Goal: Information Seeking & Learning: Learn about a topic

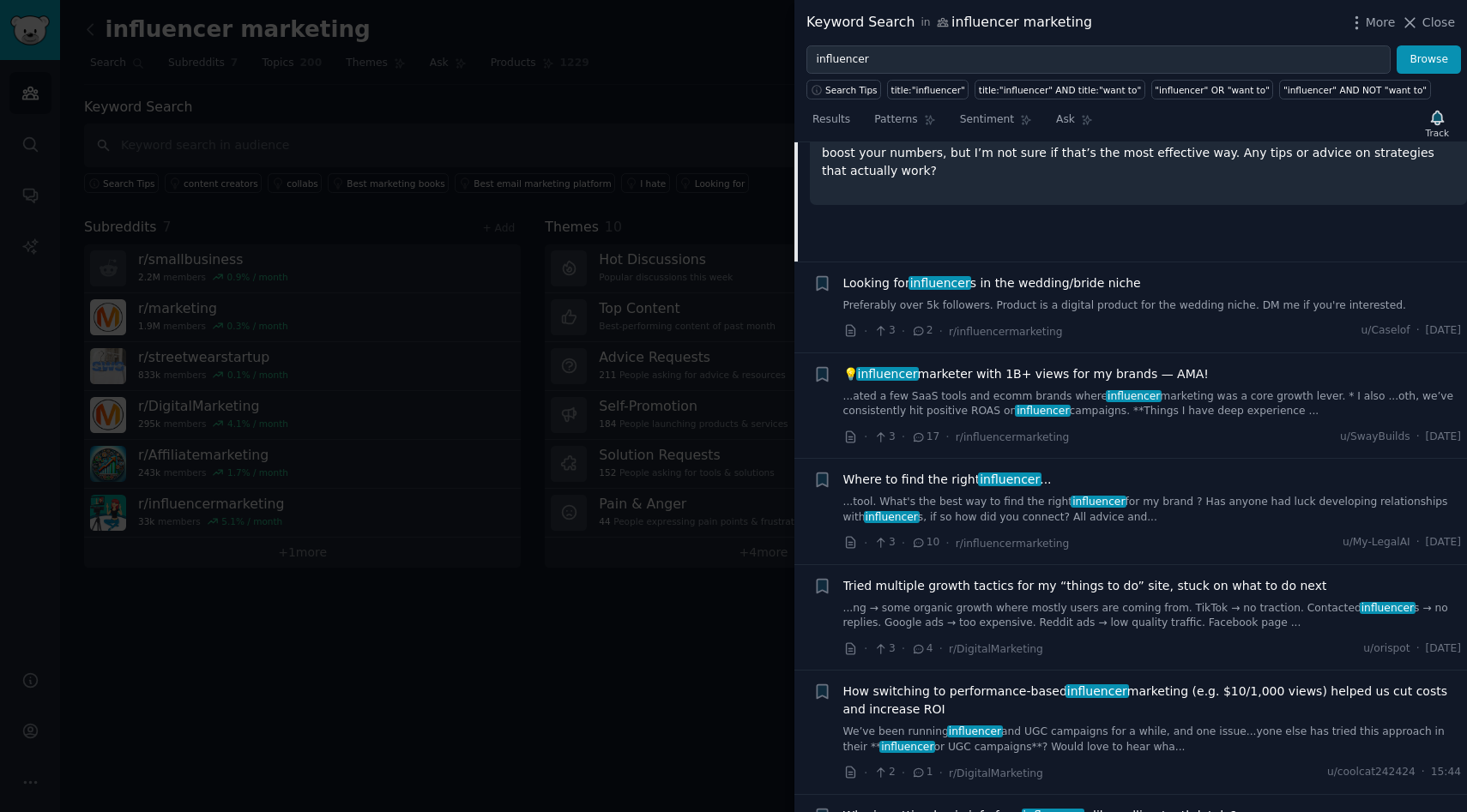
scroll to position [2578, 0]
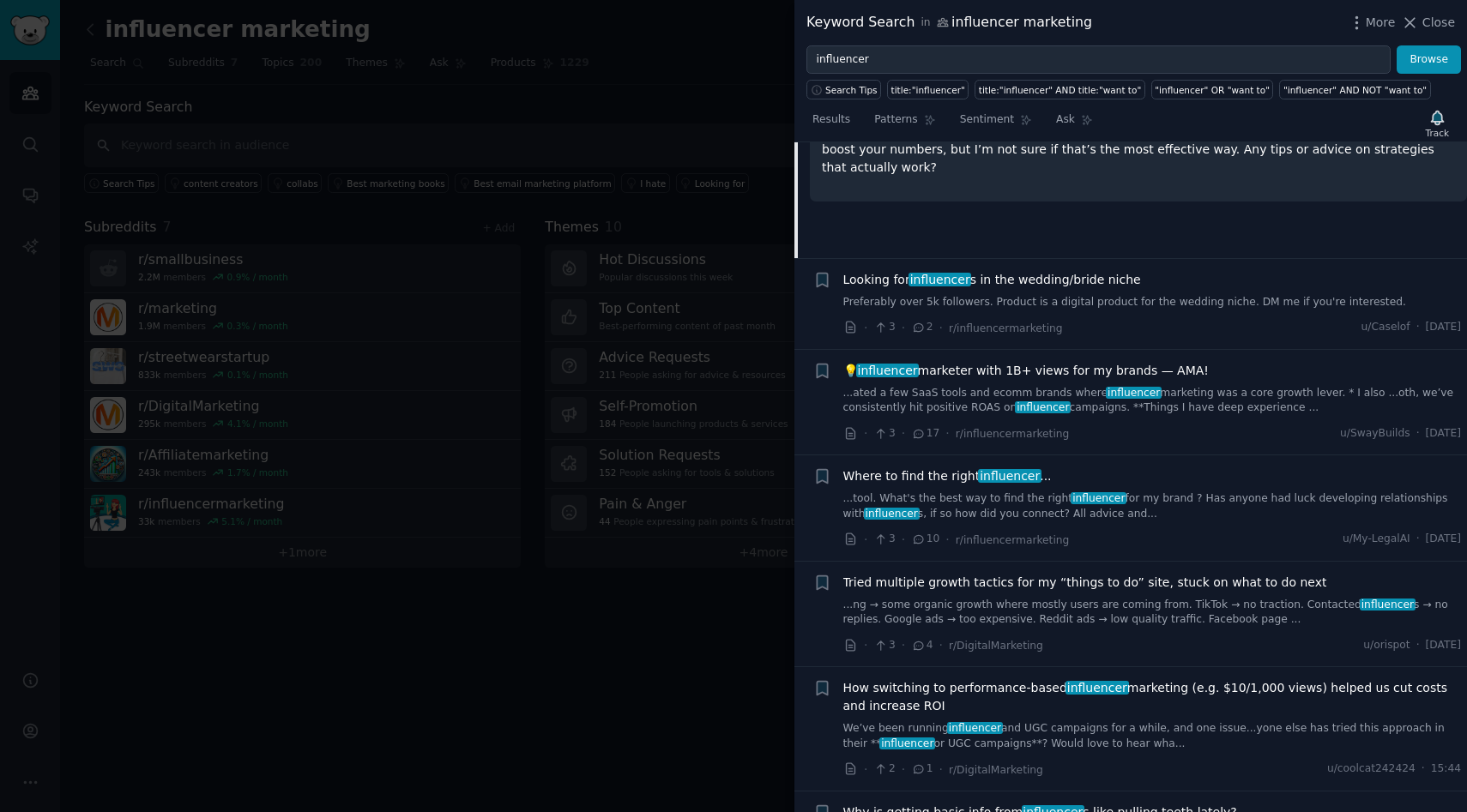
click at [965, 302] on link "Preferably over 5k followers. Product is a digital product for the wedding nich…" at bounding box center [1153, 302] width 618 height 15
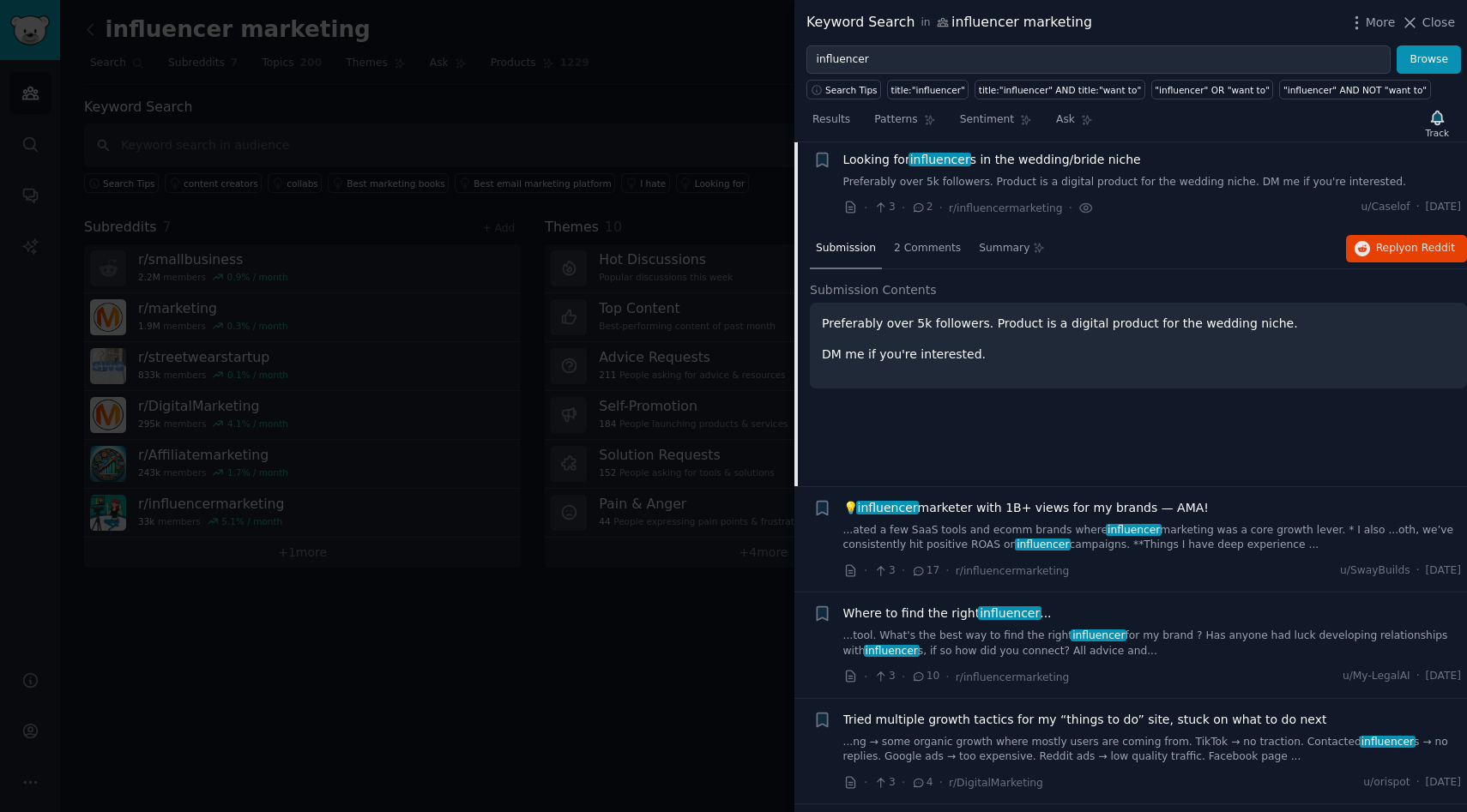
scroll to position [2436, 0]
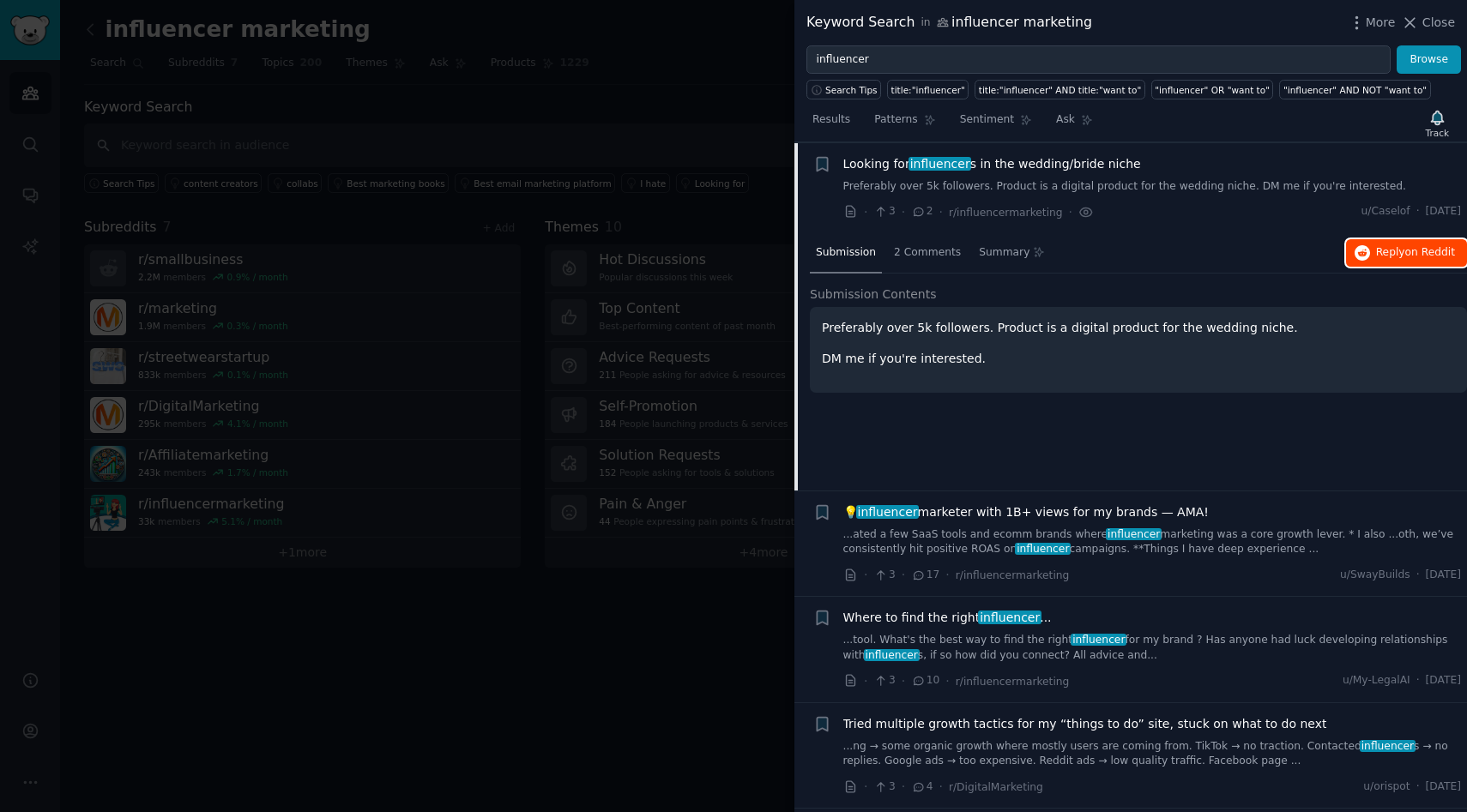
click at [1376, 254] on span "Reply on Reddit" at bounding box center [1415, 253] width 79 height 15
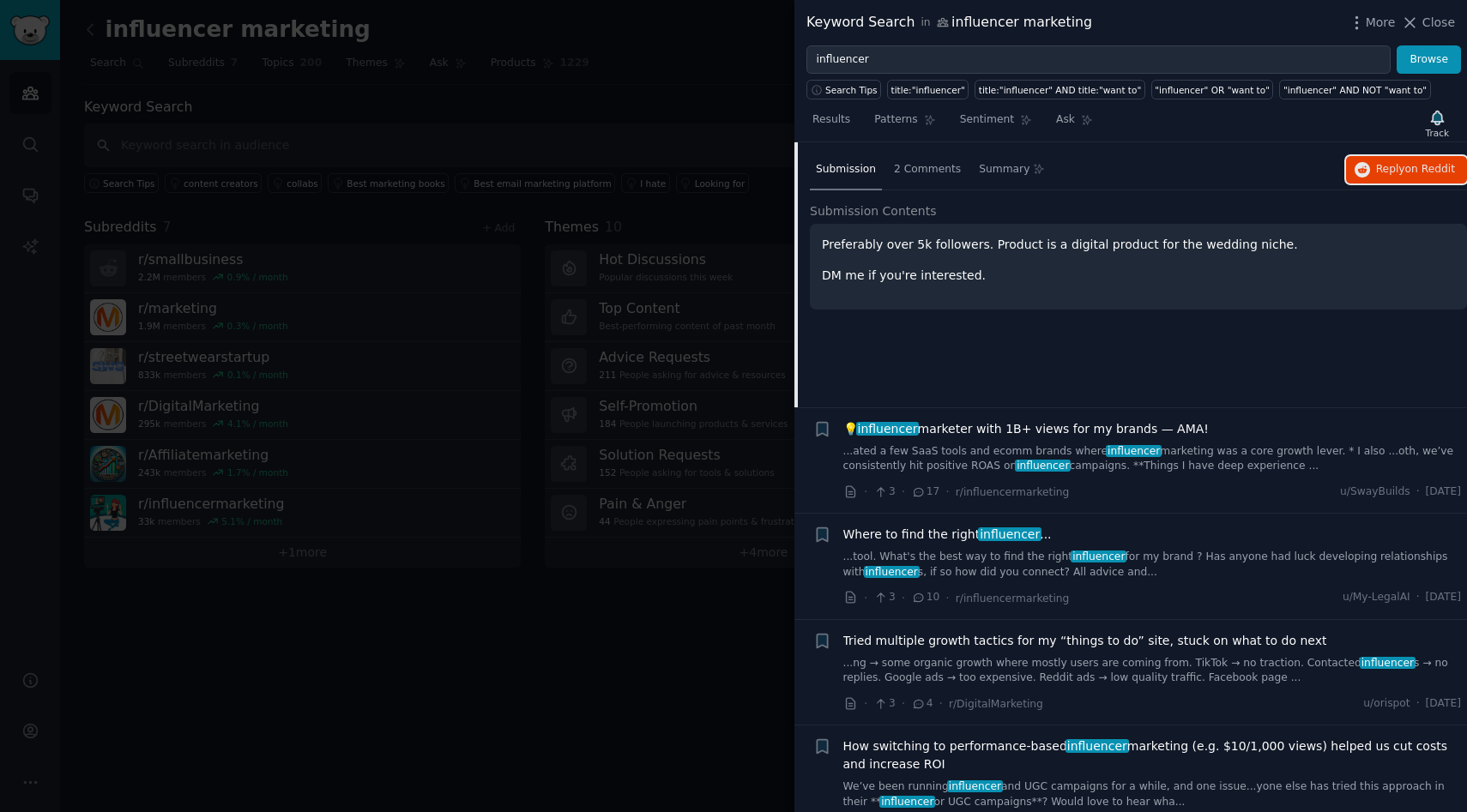
scroll to position [2541, 0]
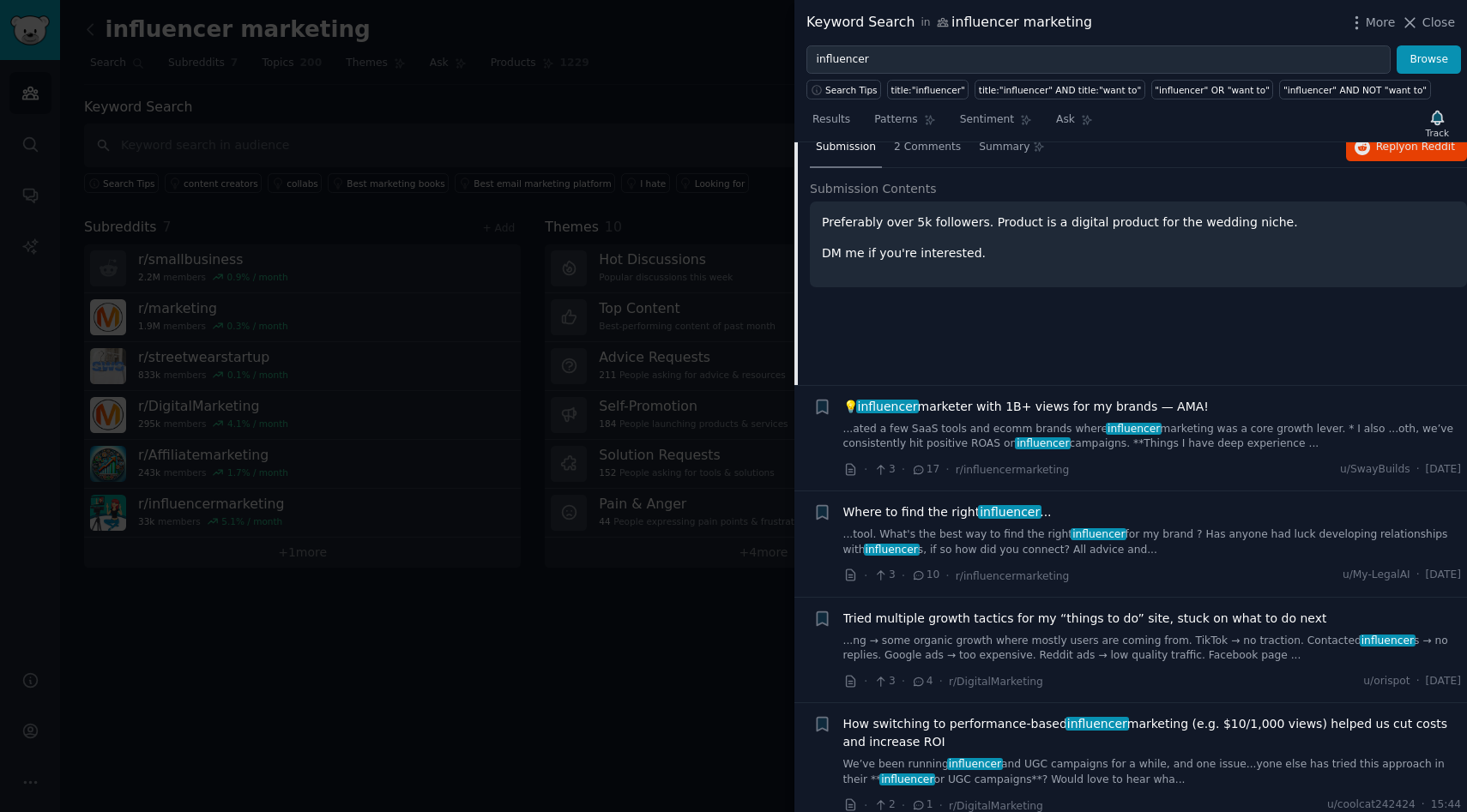
click at [1002, 548] on link "...tool. What's the best way to find the right influencer for my brand ? Has an…" at bounding box center [1153, 543] width 618 height 30
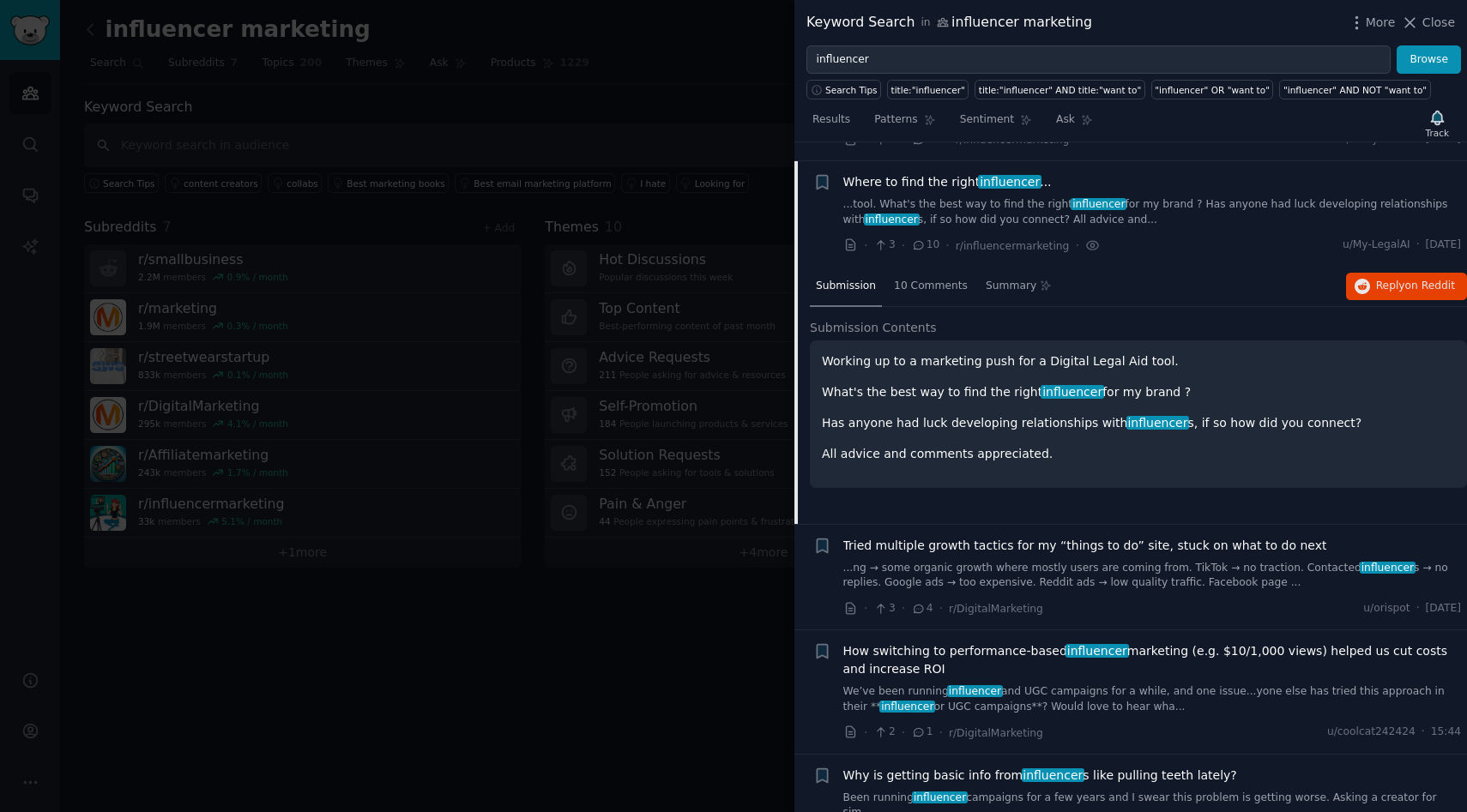
scroll to position [2633, 0]
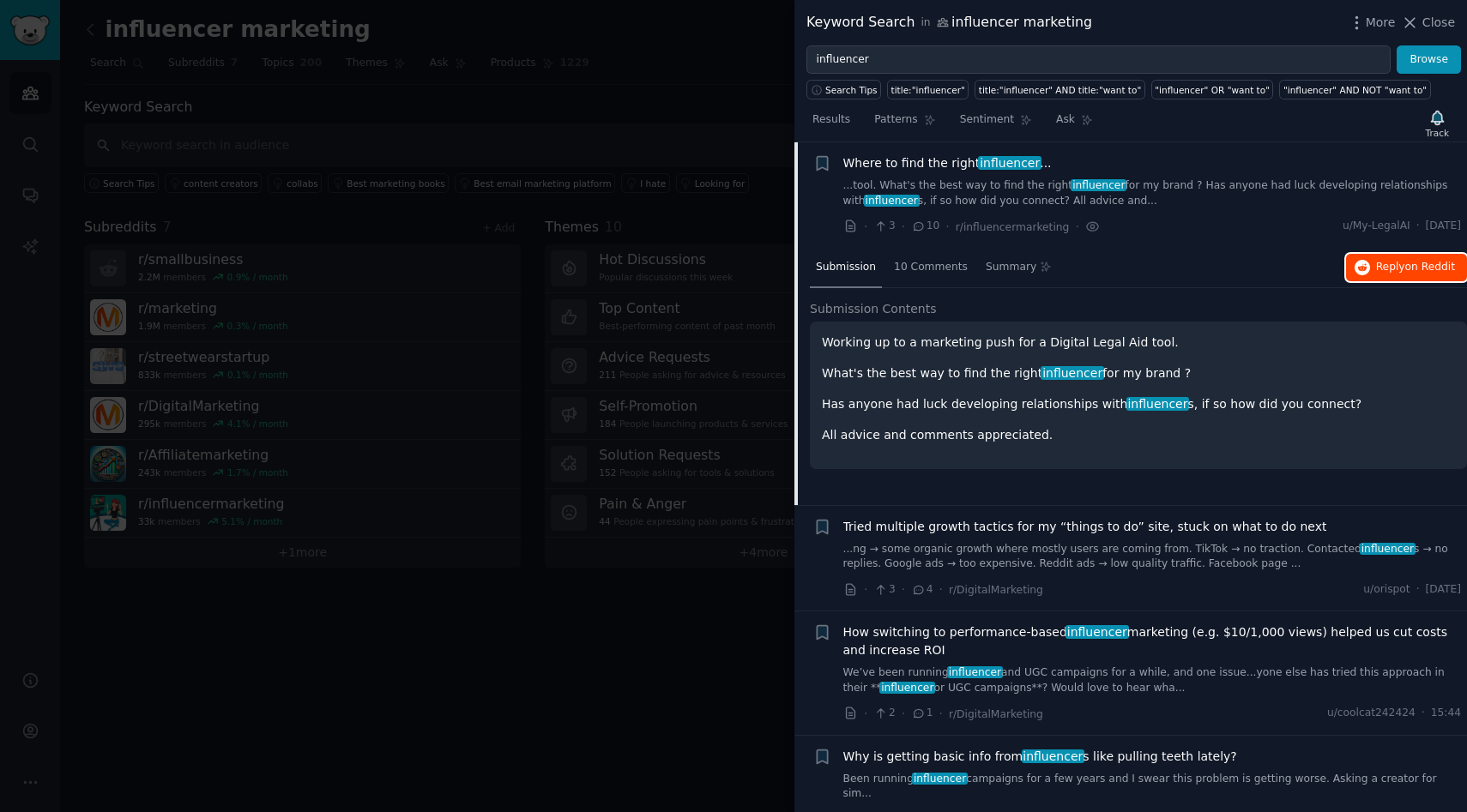
click at [1390, 256] on button "Reply on Reddit" at bounding box center [1406, 267] width 121 height 28
click at [1249, 550] on link "...ng → some organic growth where mostly users are coming from. TikTok → no tra…" at bounding box center [1153, 557] width 618 height 30
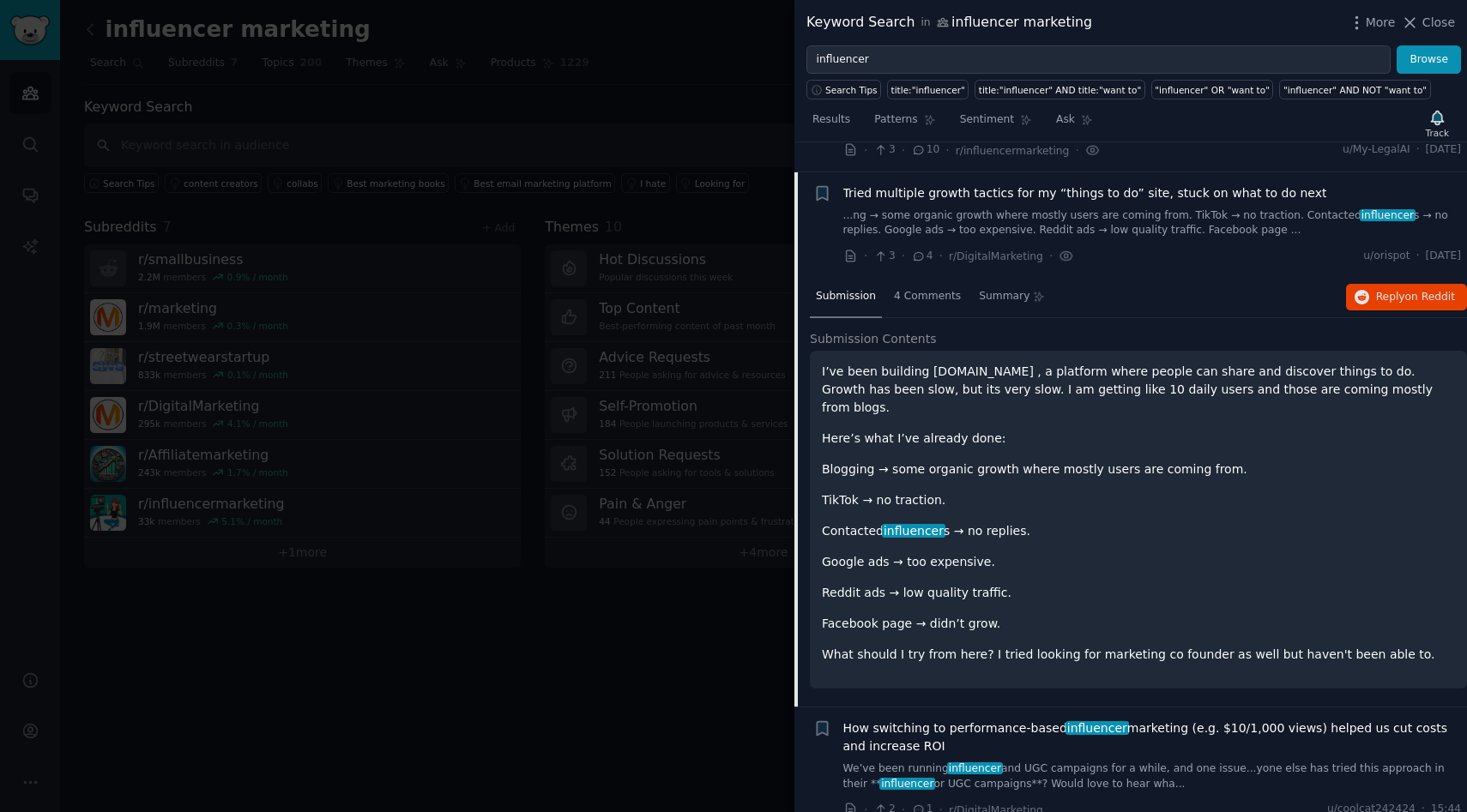
scroll to position [2739, 0]
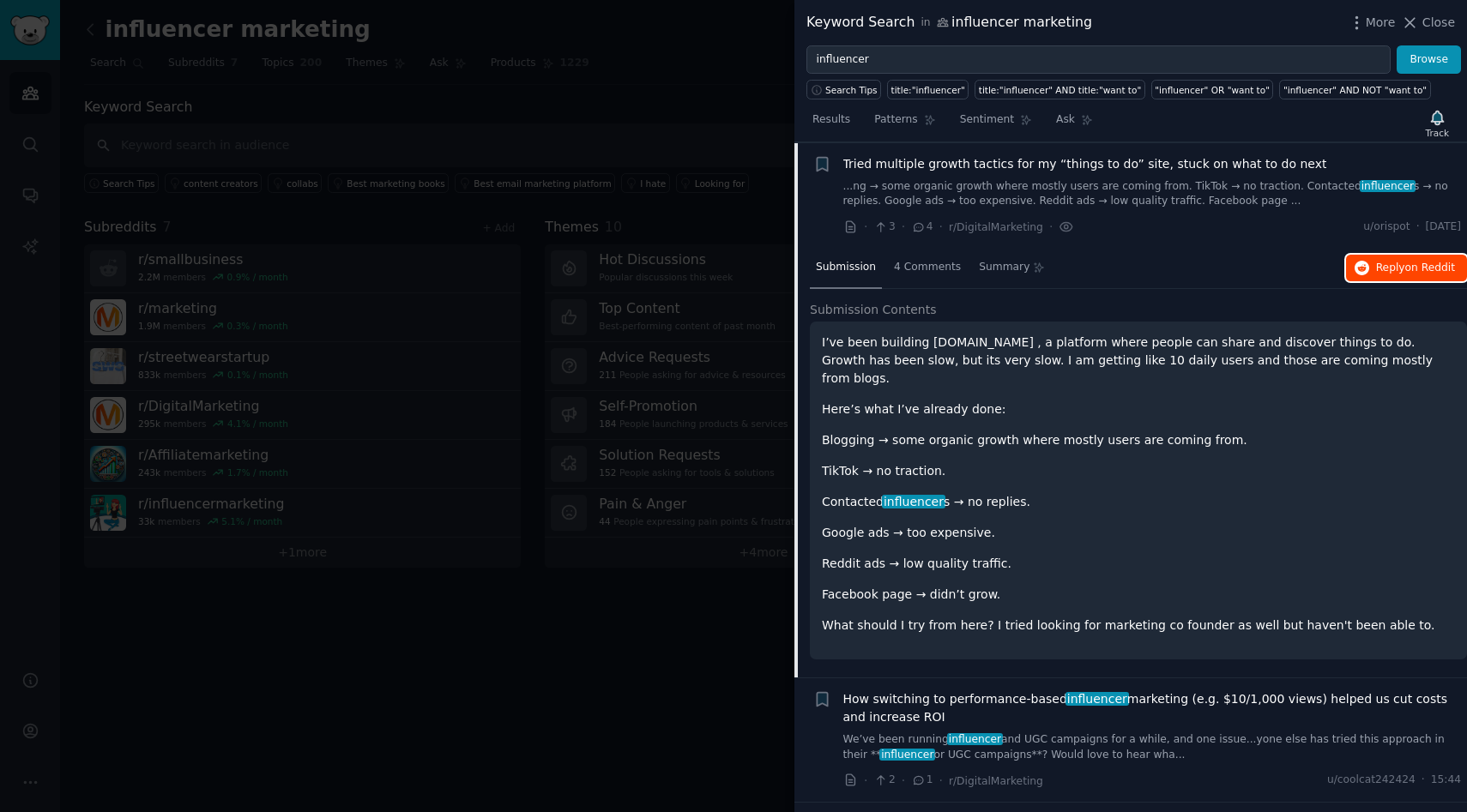
click at [1365, 275] on button "Reply on Reddit" at bounding box center [1406, 268] width 121 height 28
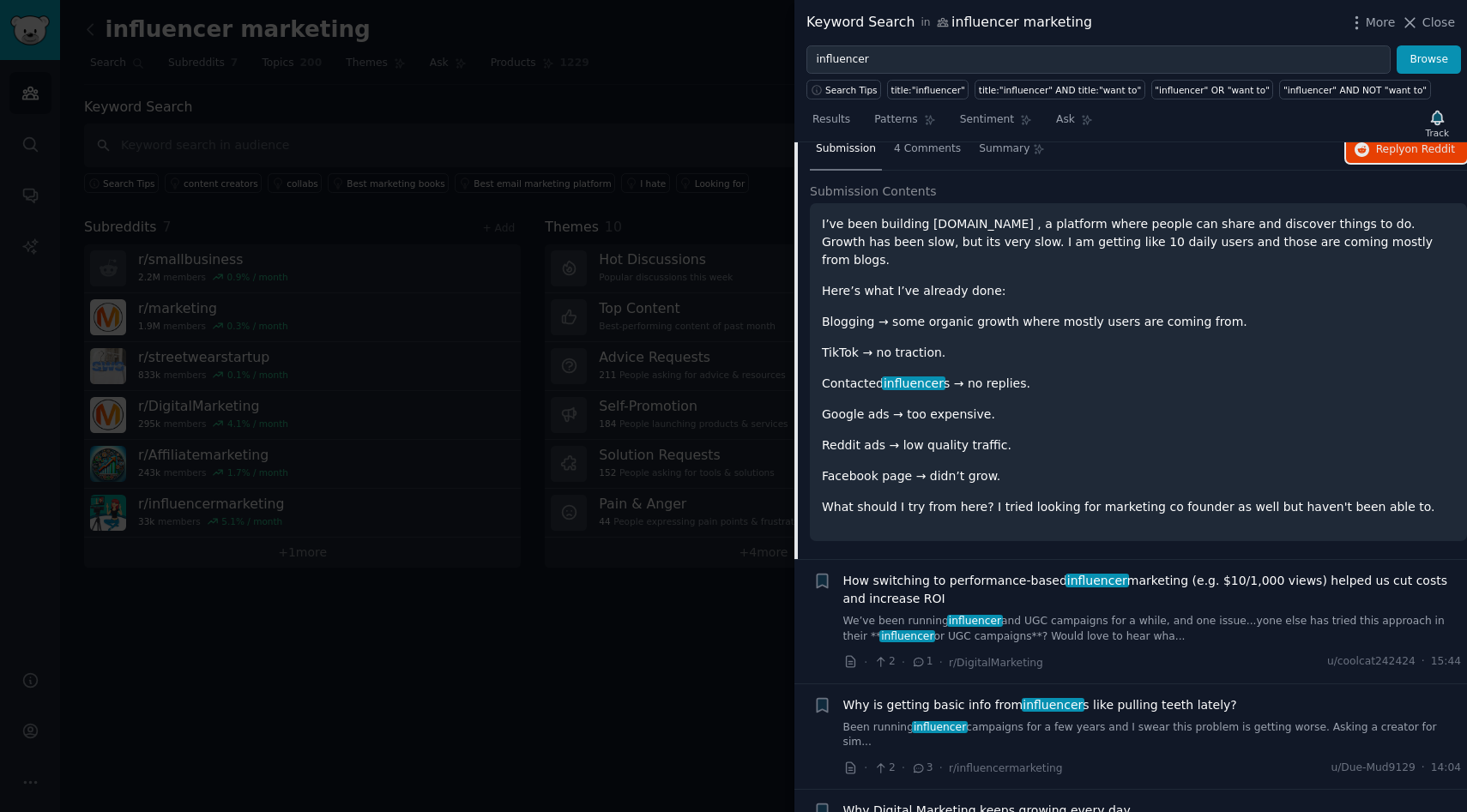
scroll to position [2933, 0]
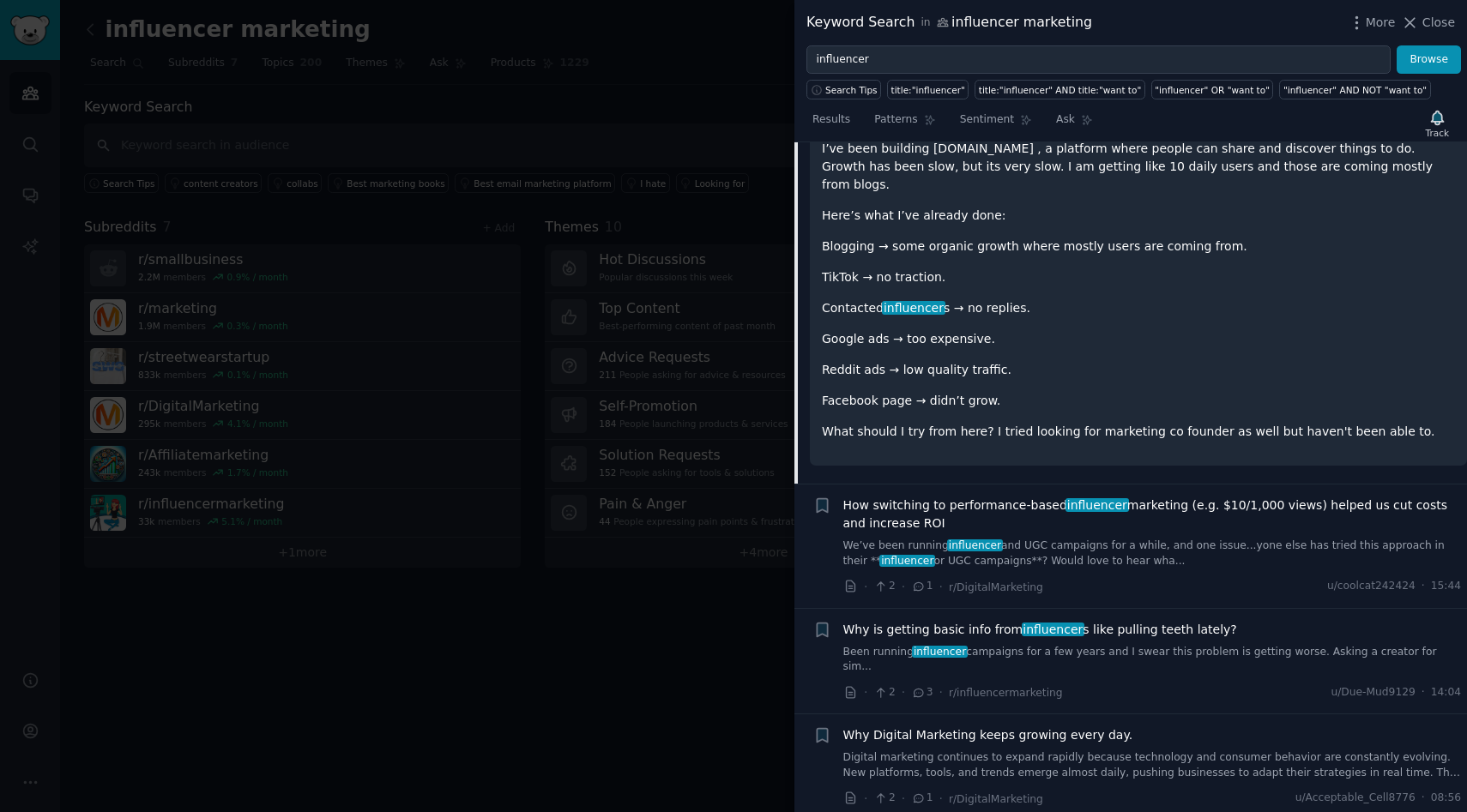
click at [1129, 539] on link "We’ve been running influencer and UGC campaigns for a while, and one issue...yo…" at bounding box center [1153, 554] width 618 height 30
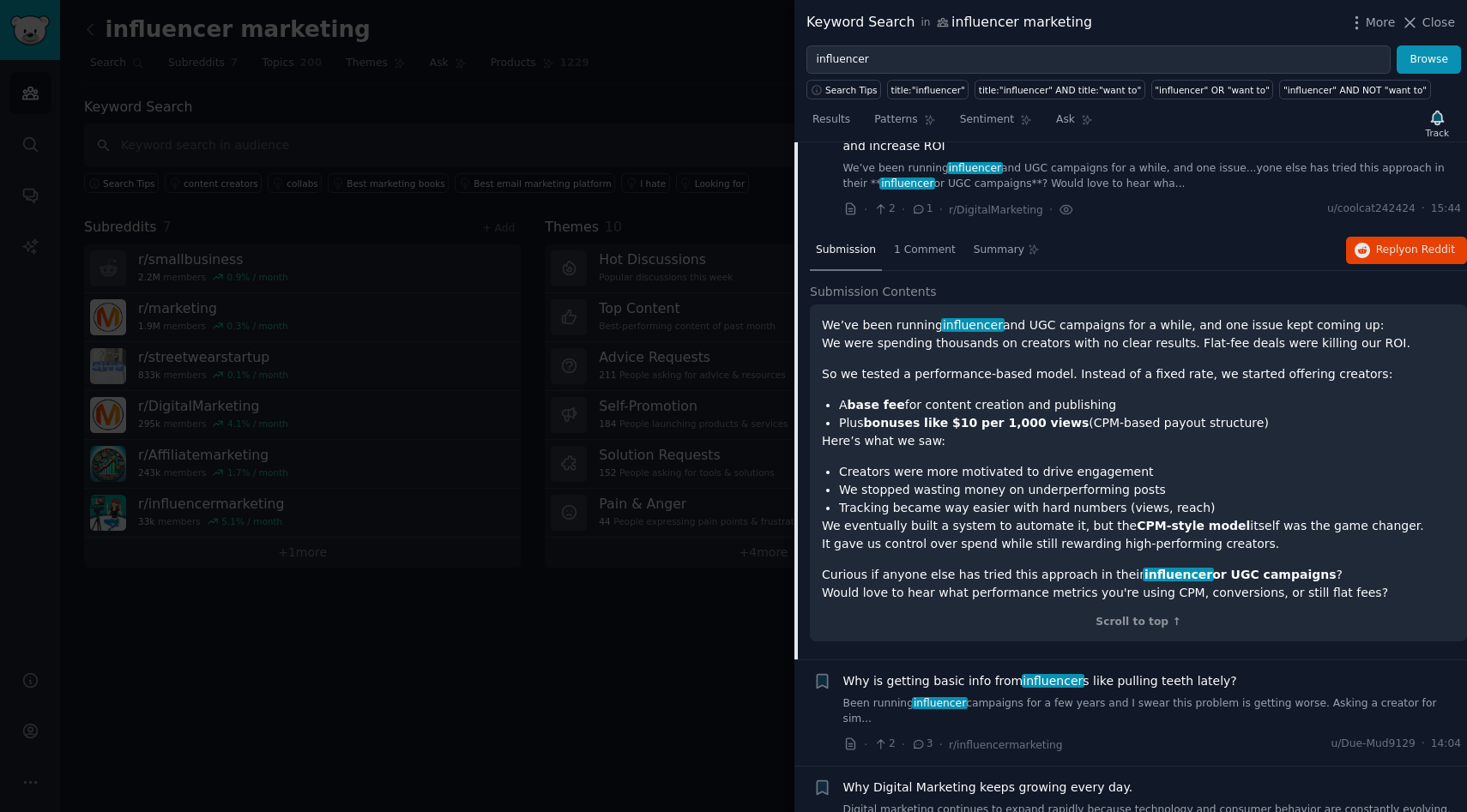
scroll to position [2845, 0]
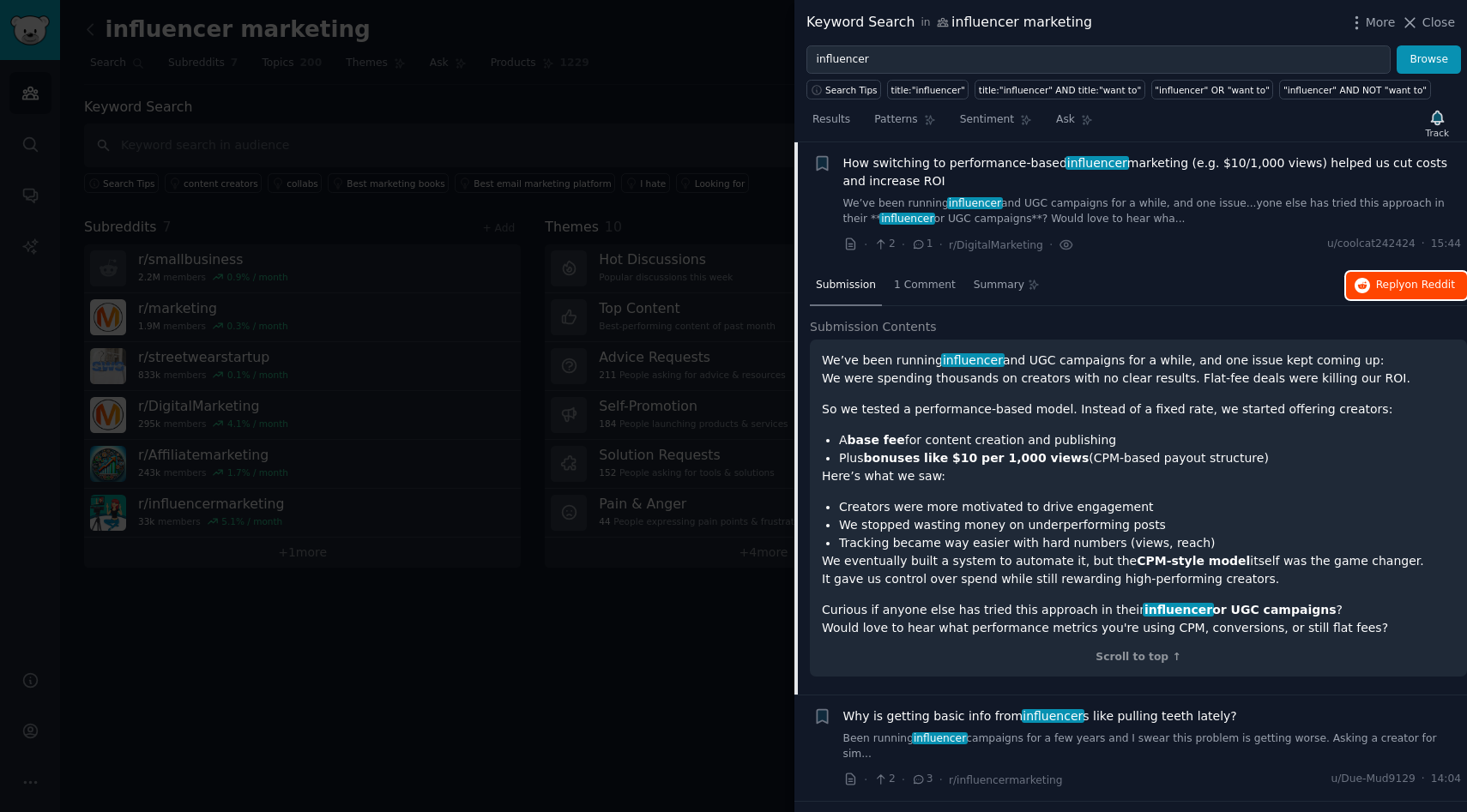
click at [1413, 288] on span "on Reddit" at bounding box center [1430, 284] width 50 height 12
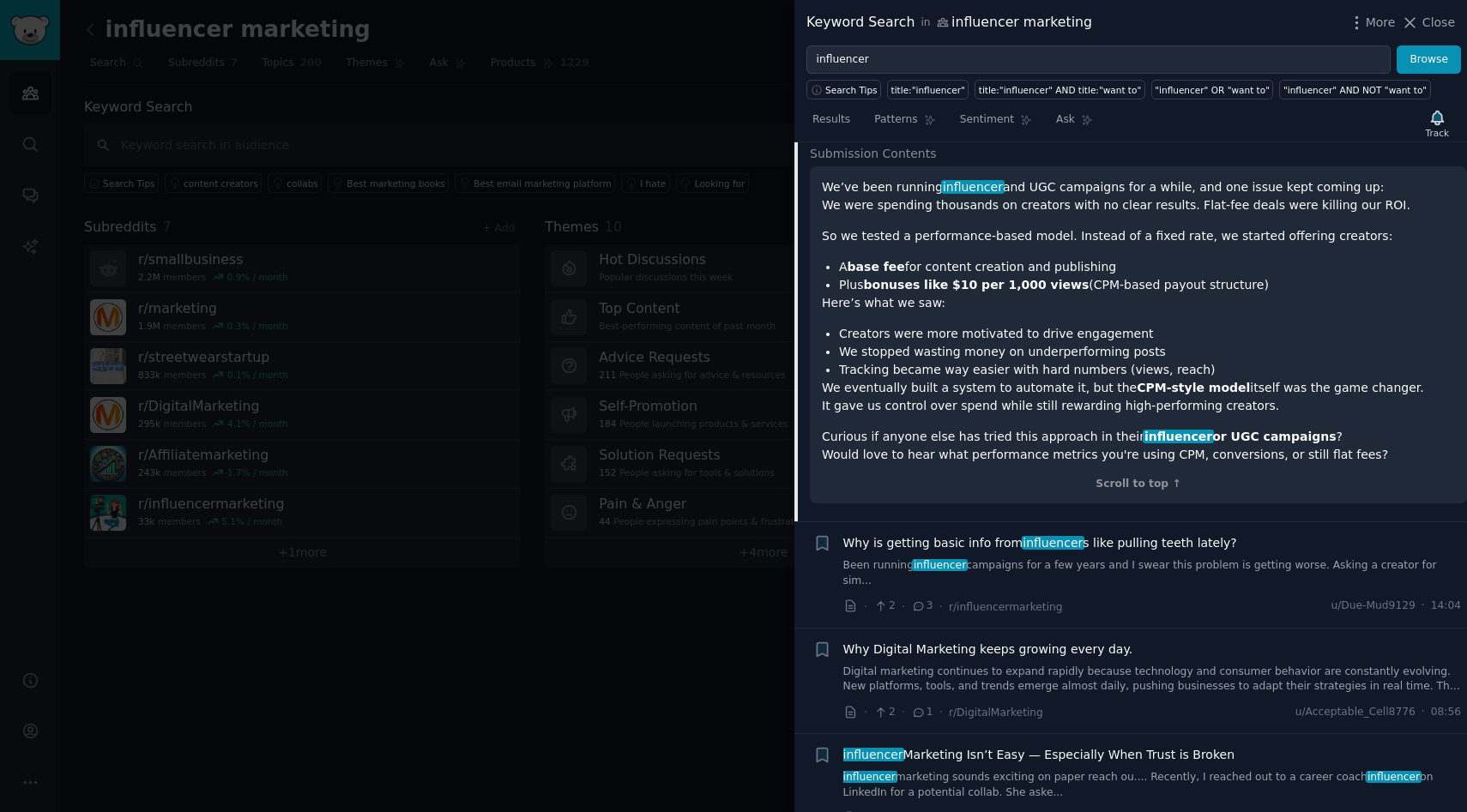
scroll to position [3083, 0]
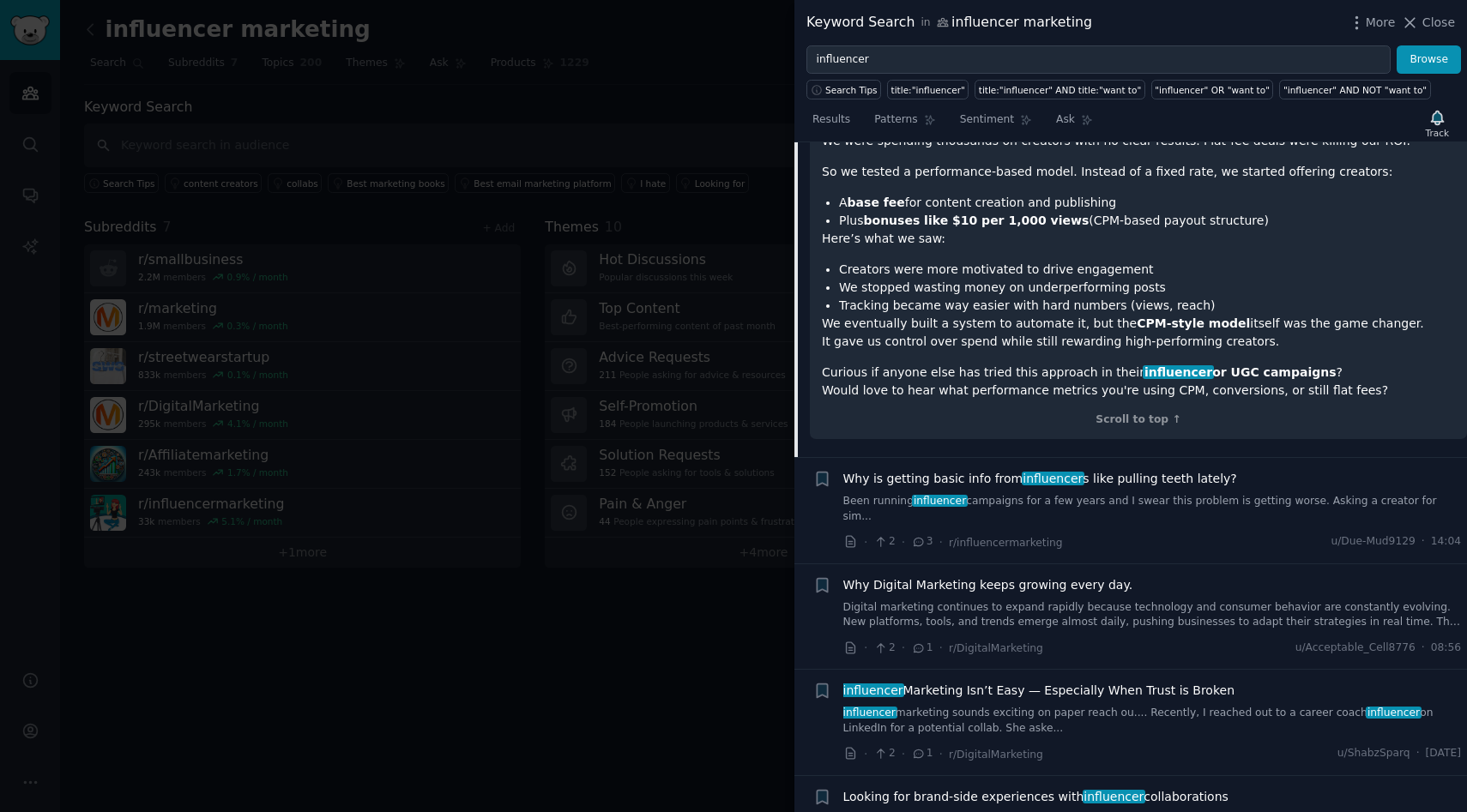
click at [1006, 503] on link "Been running influencer campaigns for a few years and I swear this problem is g…" at bounding box center [1153, 509] width 618 height 30
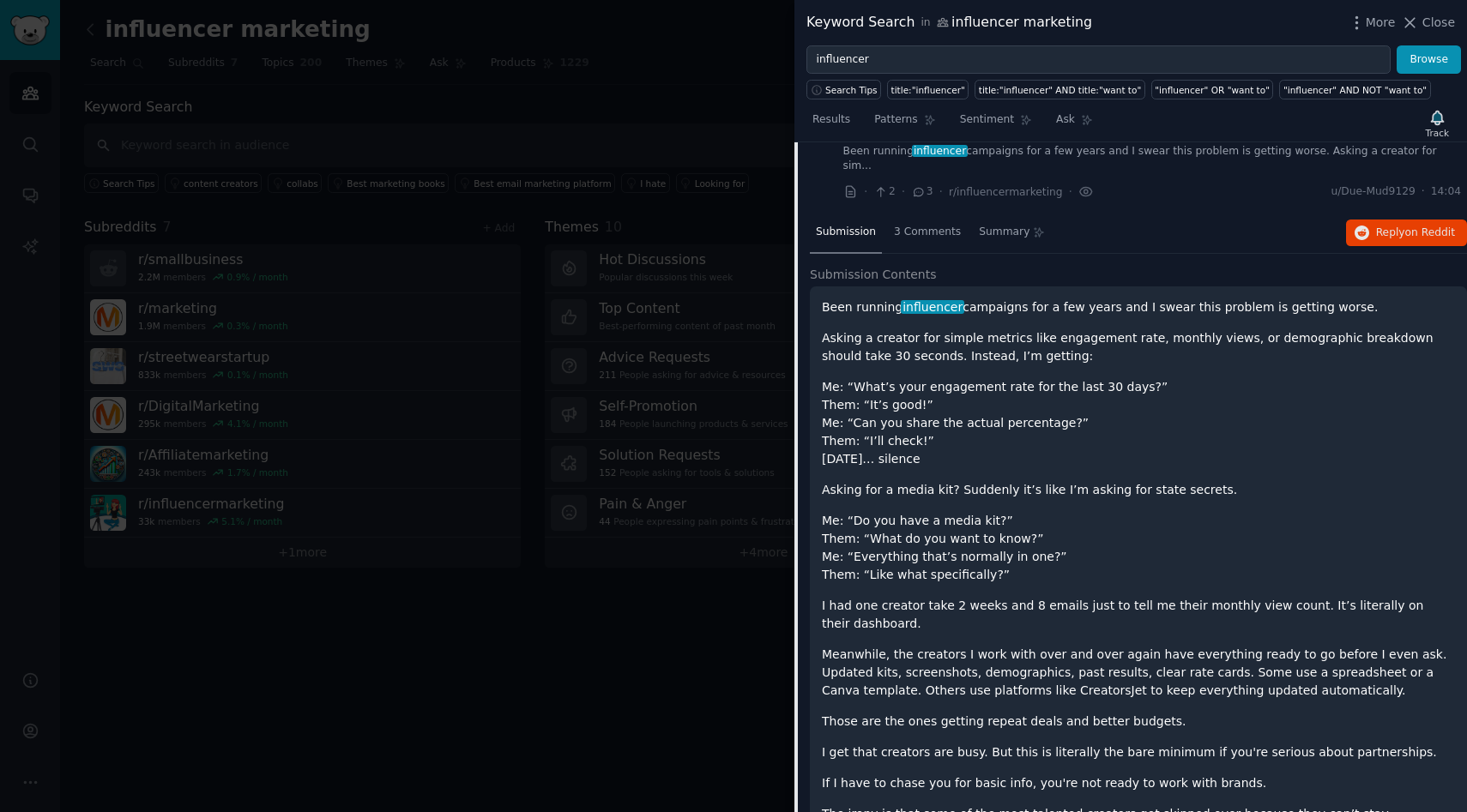
scroll to position [2968, 0]
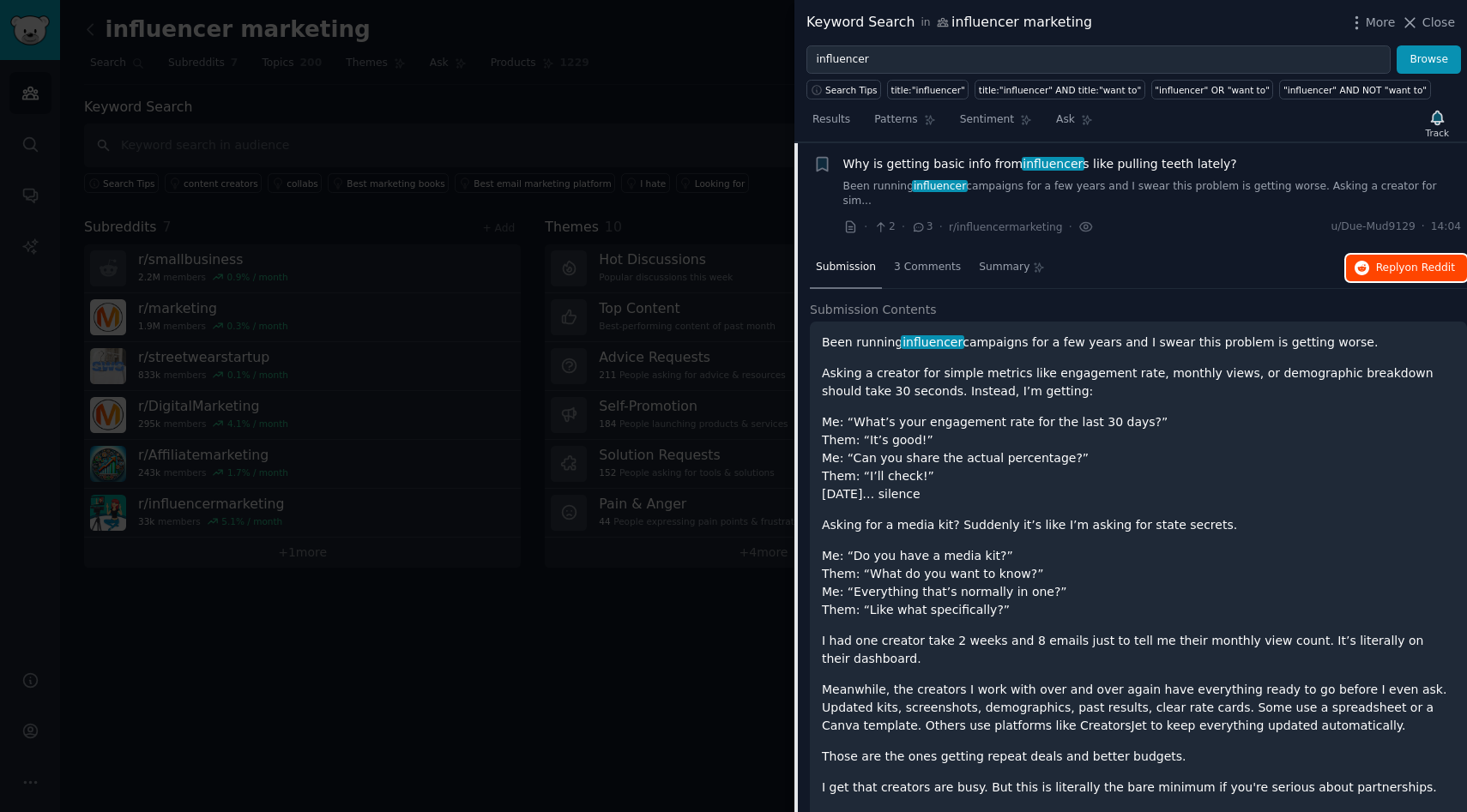
click at [1363, 261] on icon "button" at bounding box center [1362, 268] width 15 height 15
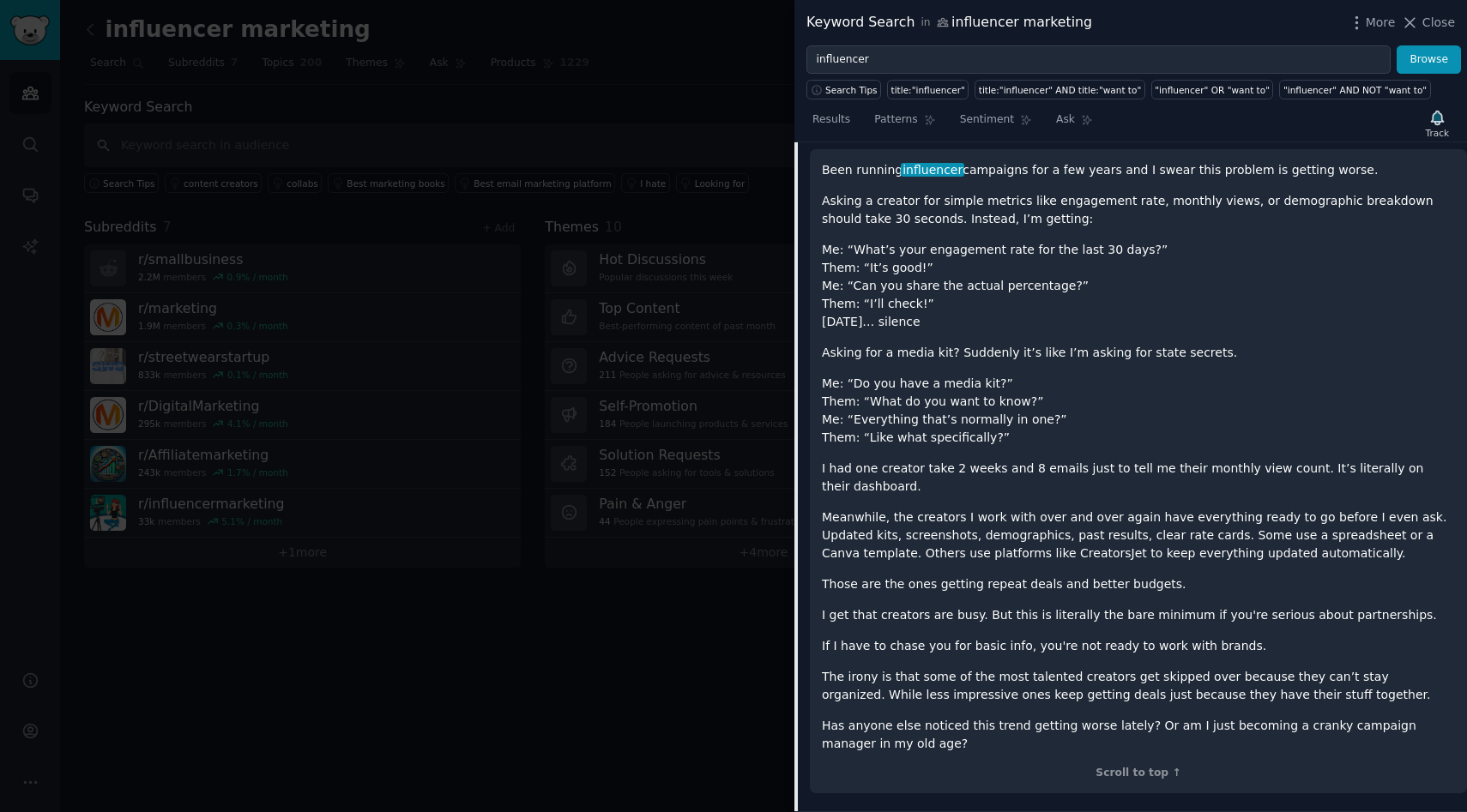
scroll to position [3520, 0]
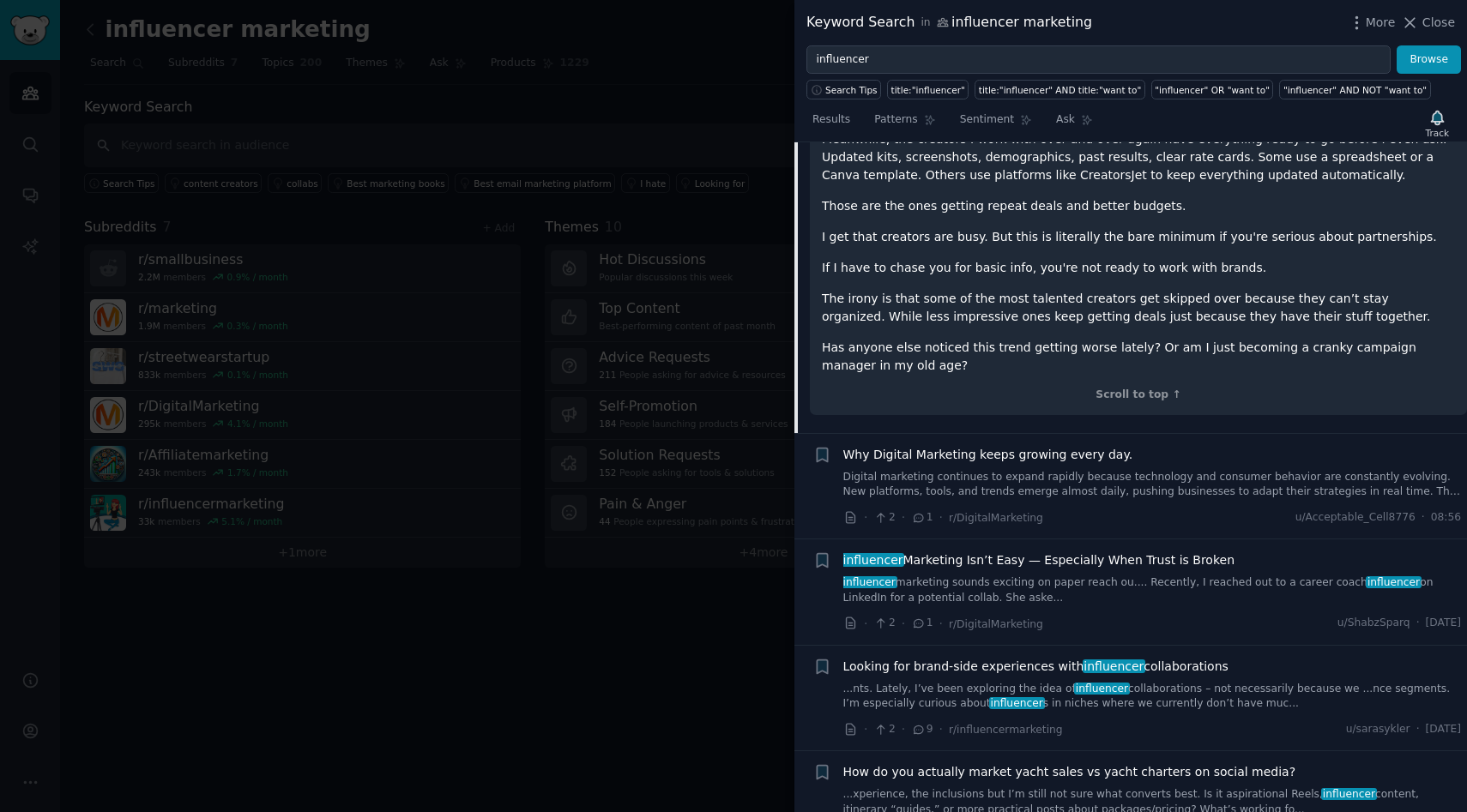
click at [935, 470] on link "Digital marketing continues to expand rapidly because technology and consumer b…" at bounding box center [1153, 485] width 618 height 30
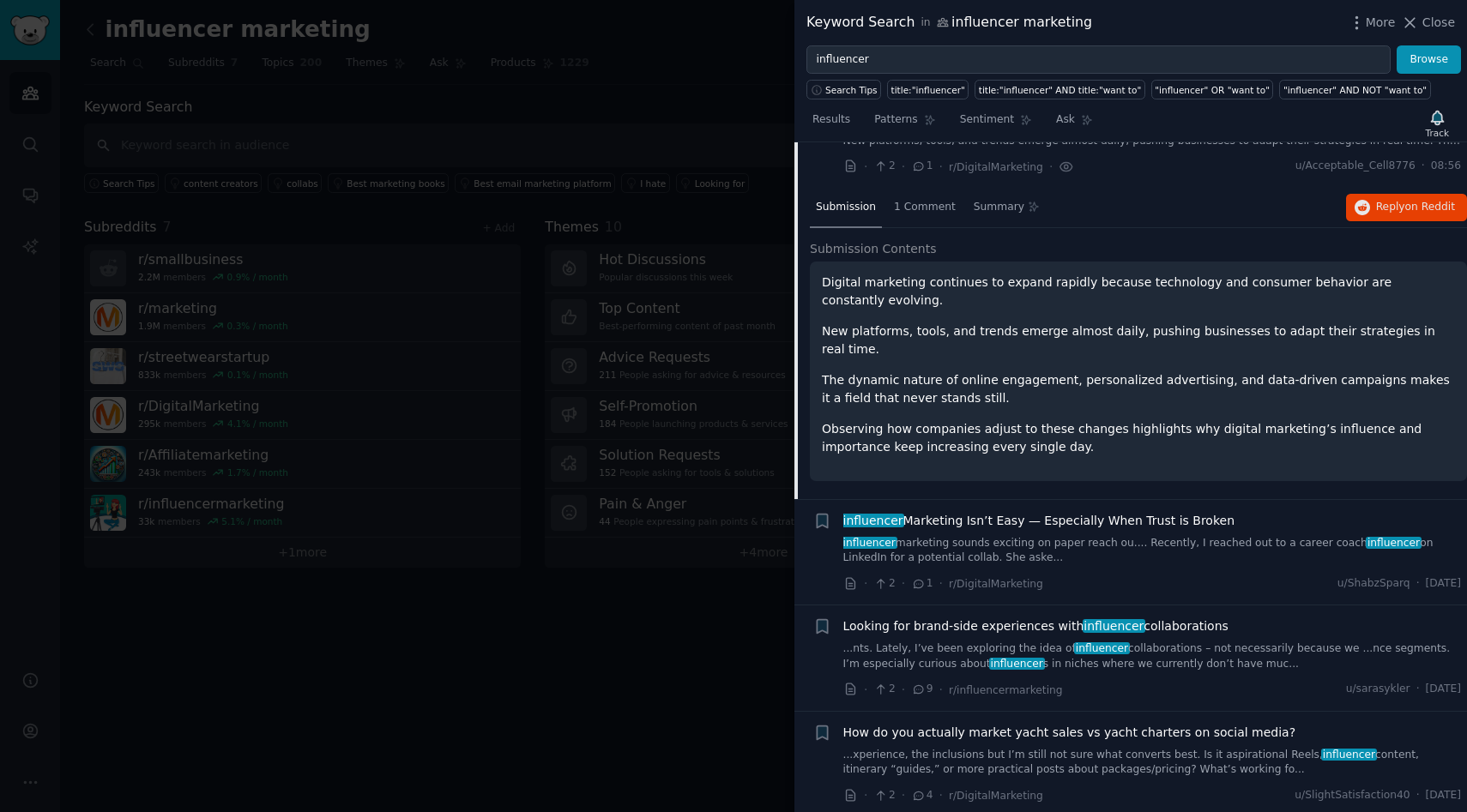
scroll to position [3148, 0]
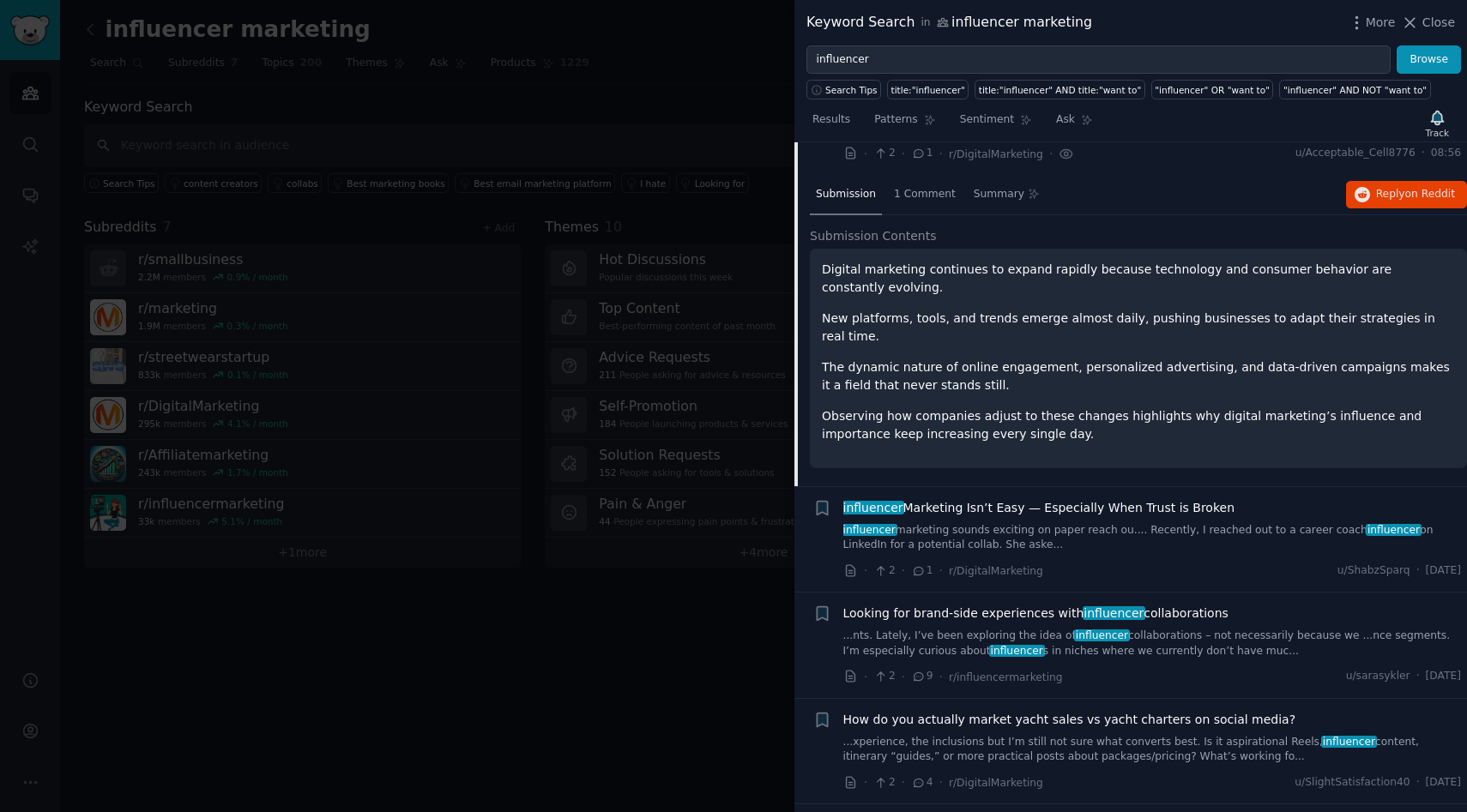
click at [958, 523] on link "influencer marketing sounds exciting on paper reach ou.... Recently, I reached …" at bounding box center [1153, 539] width 618 height 30
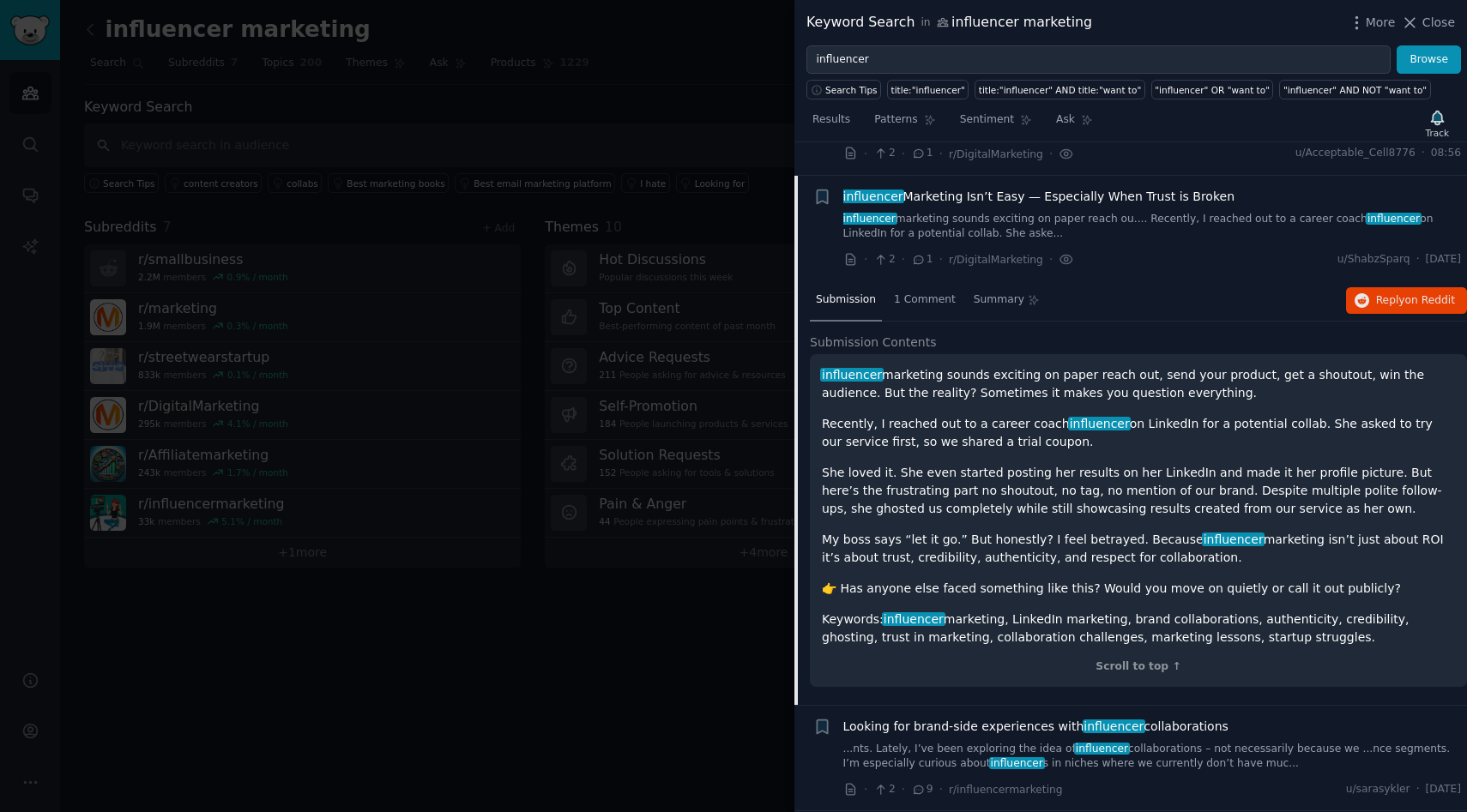
scroll to position [3166, 0]
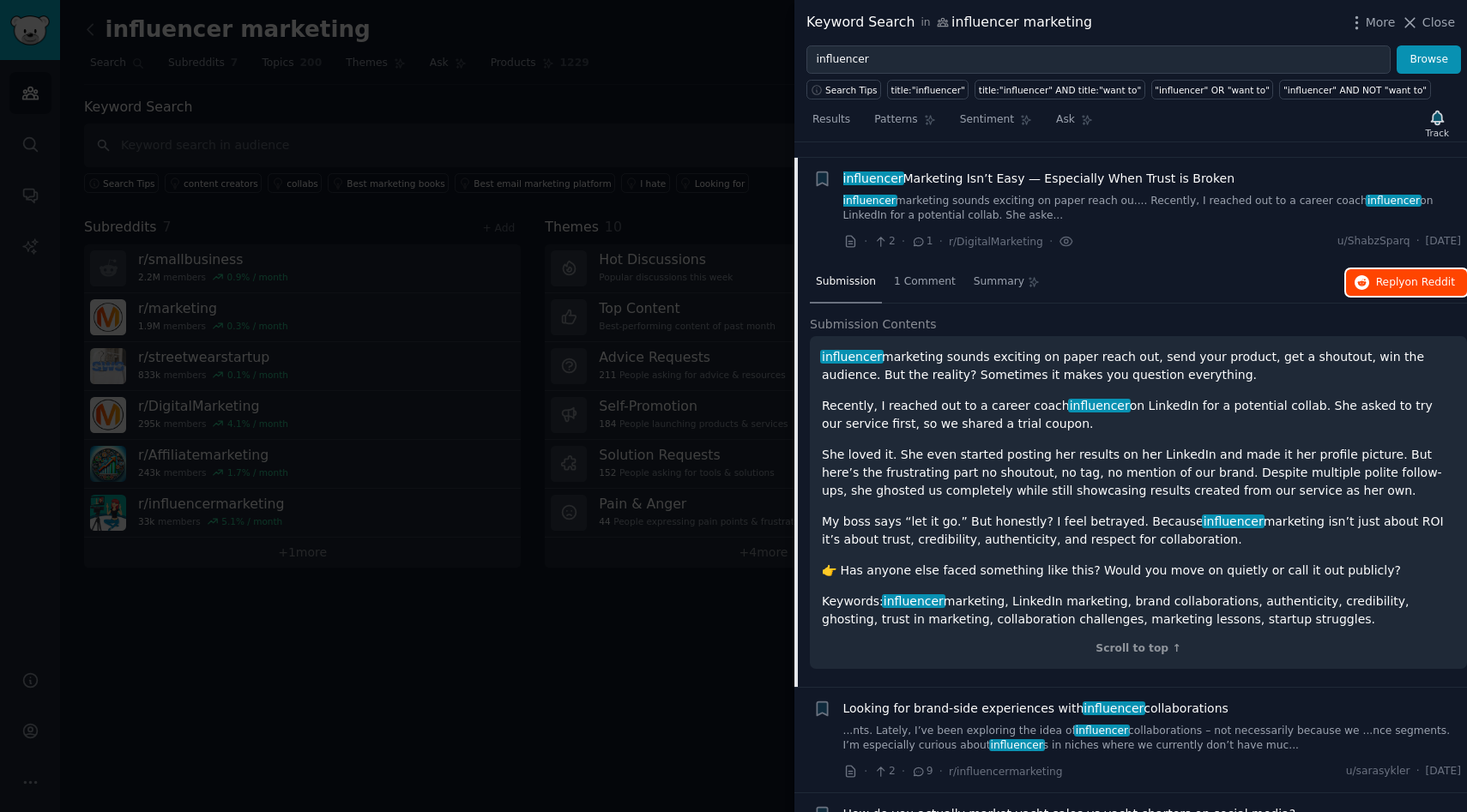
click at [1399, 275] on button "Reply on Reddit" at bounding box center [1406, 283] width 121 height 28
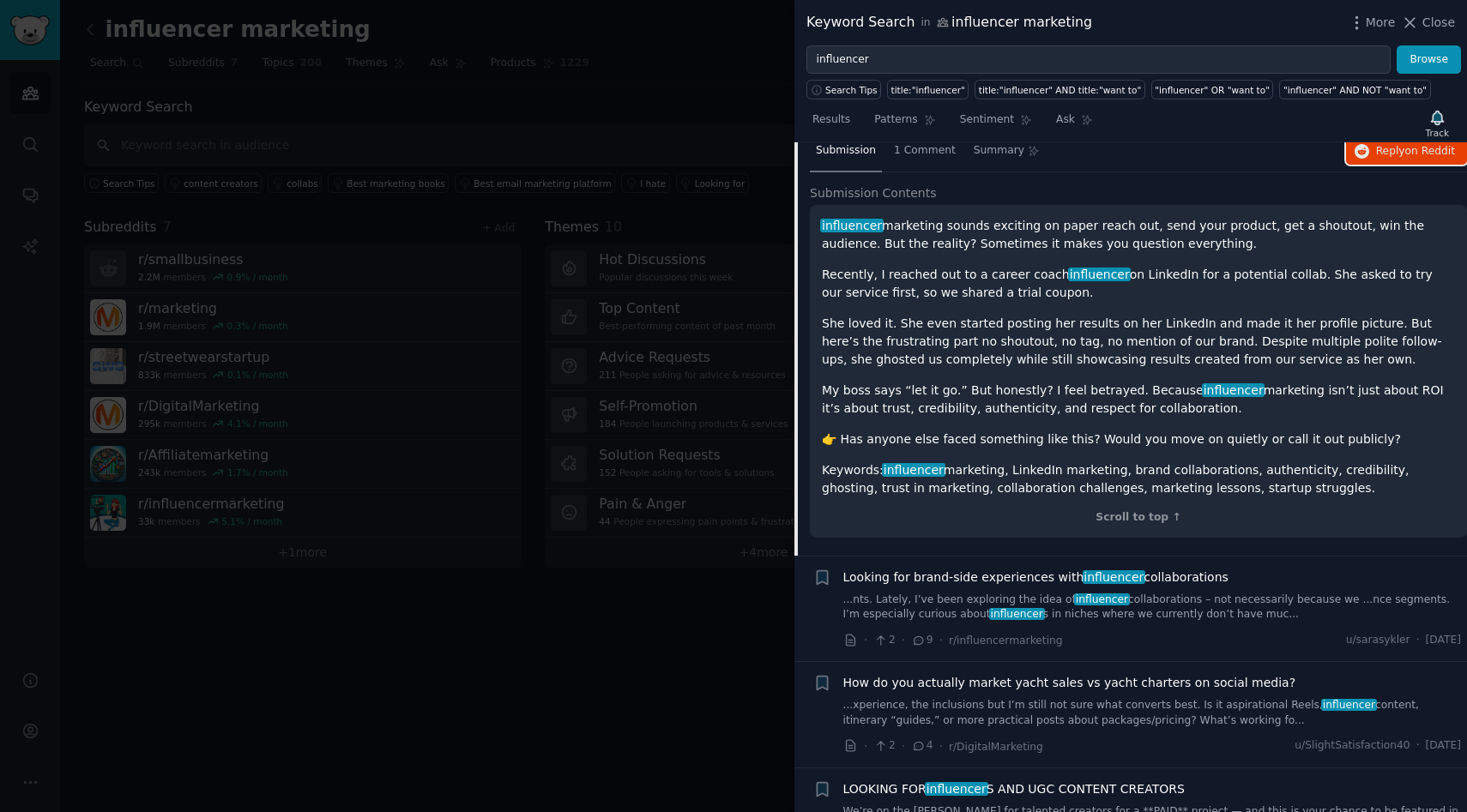
scroll to position [3353, 0]
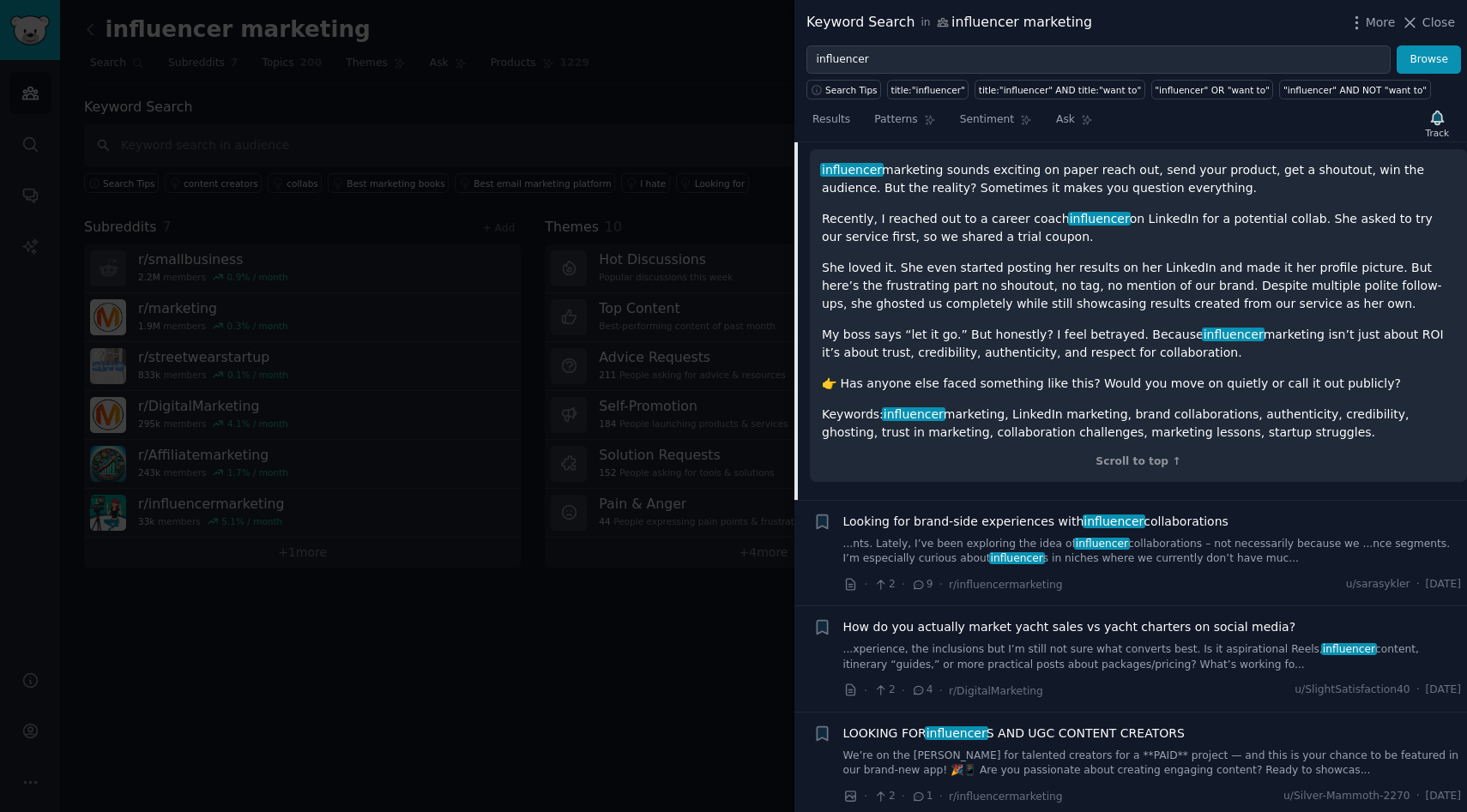
click at [1094, 538] on span "influencer" at bounding box center [1102, 543] width 55 height 12
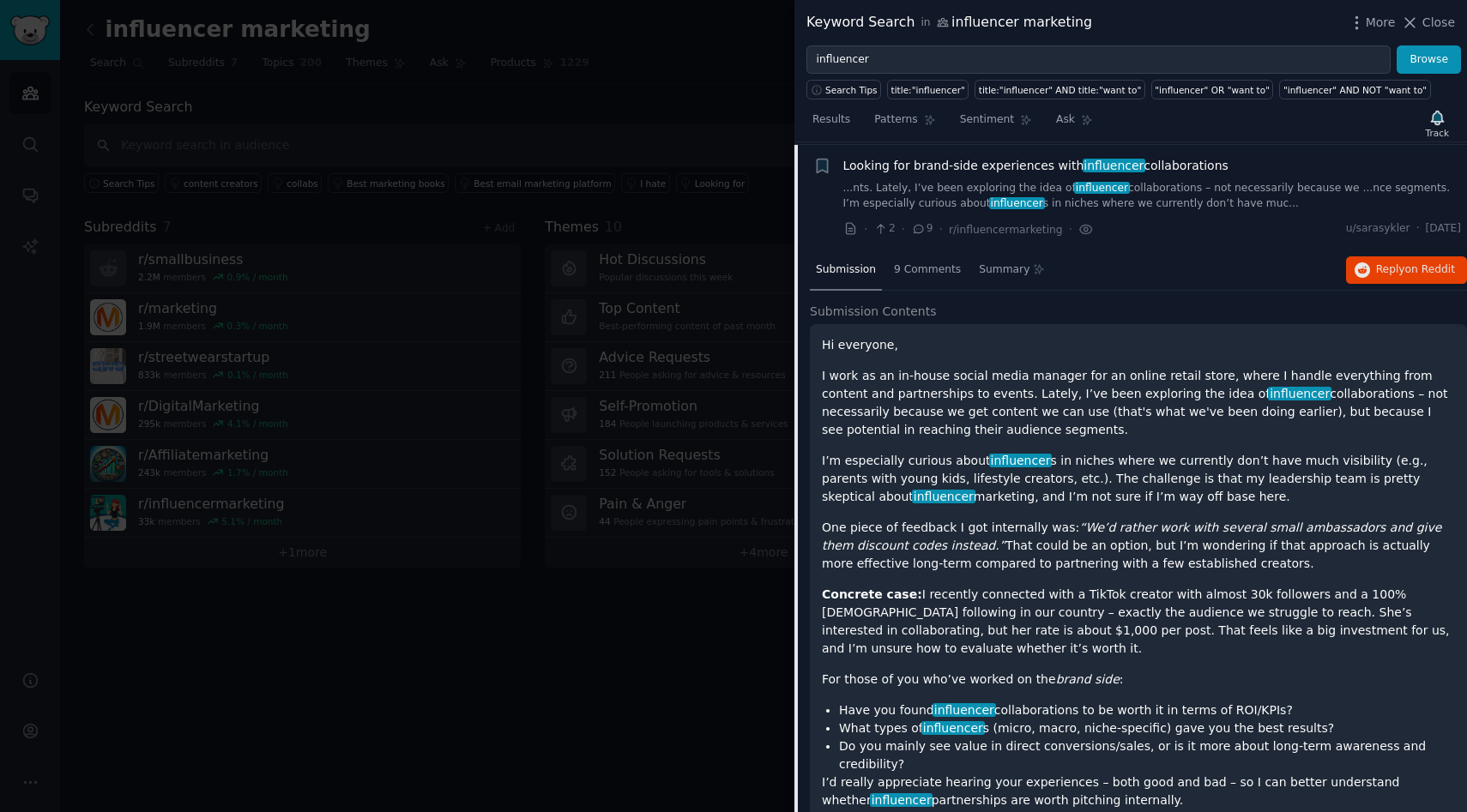
scroll to position [3271, 0]
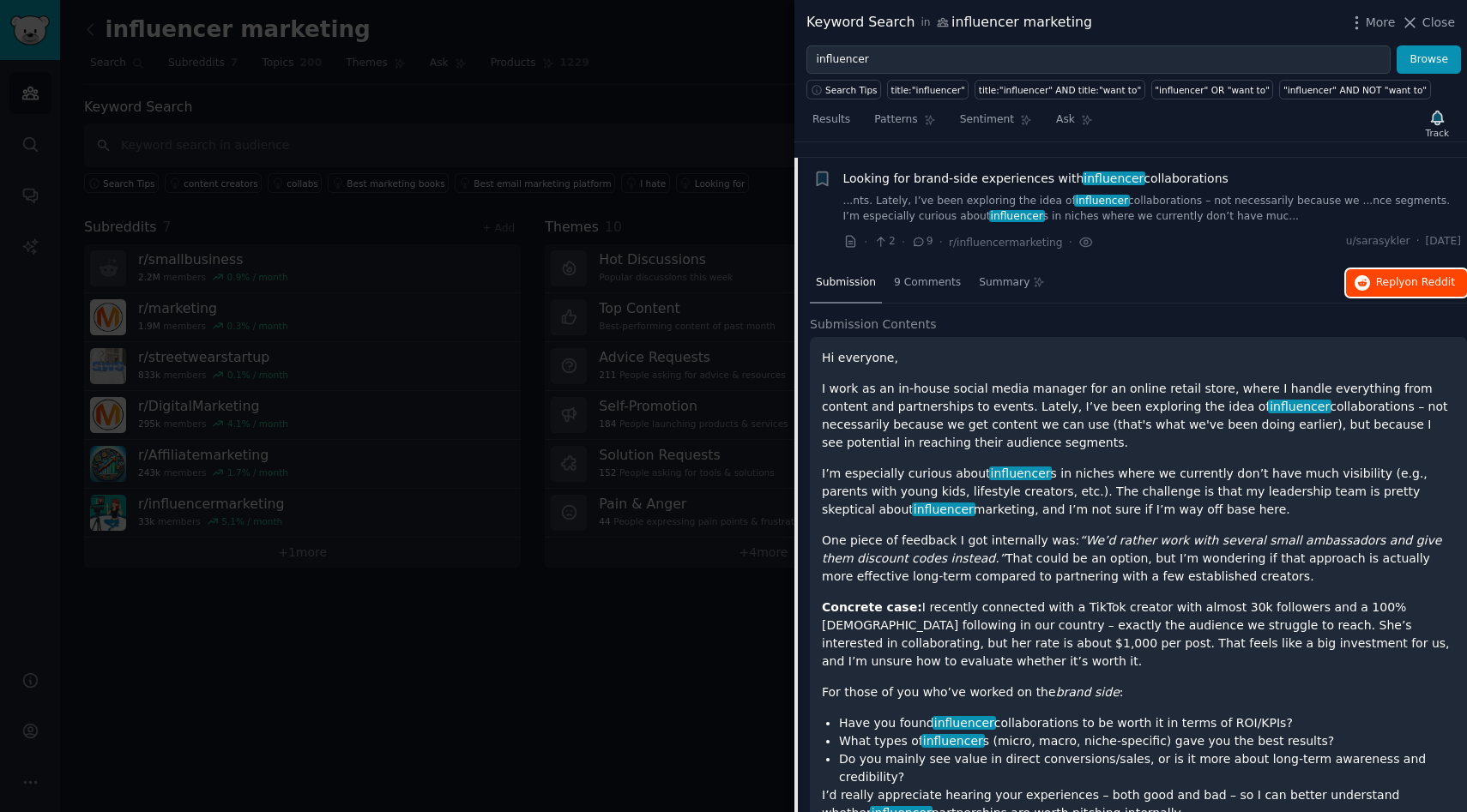
click at [1396, 275] on span "Reply on Reddit" at bounding box center [1415, 282] width 79 height 15
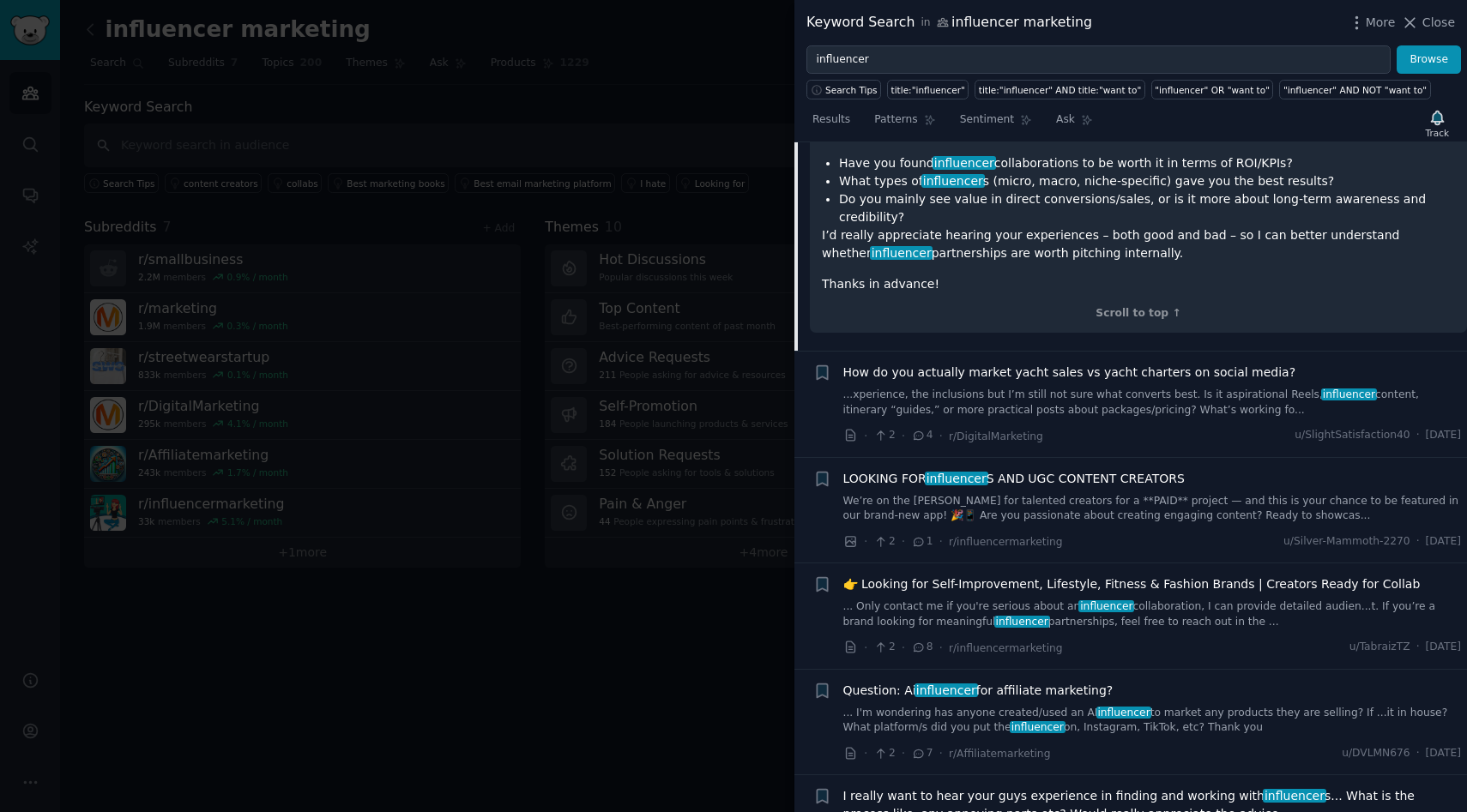
scroll to position [3837, 0]
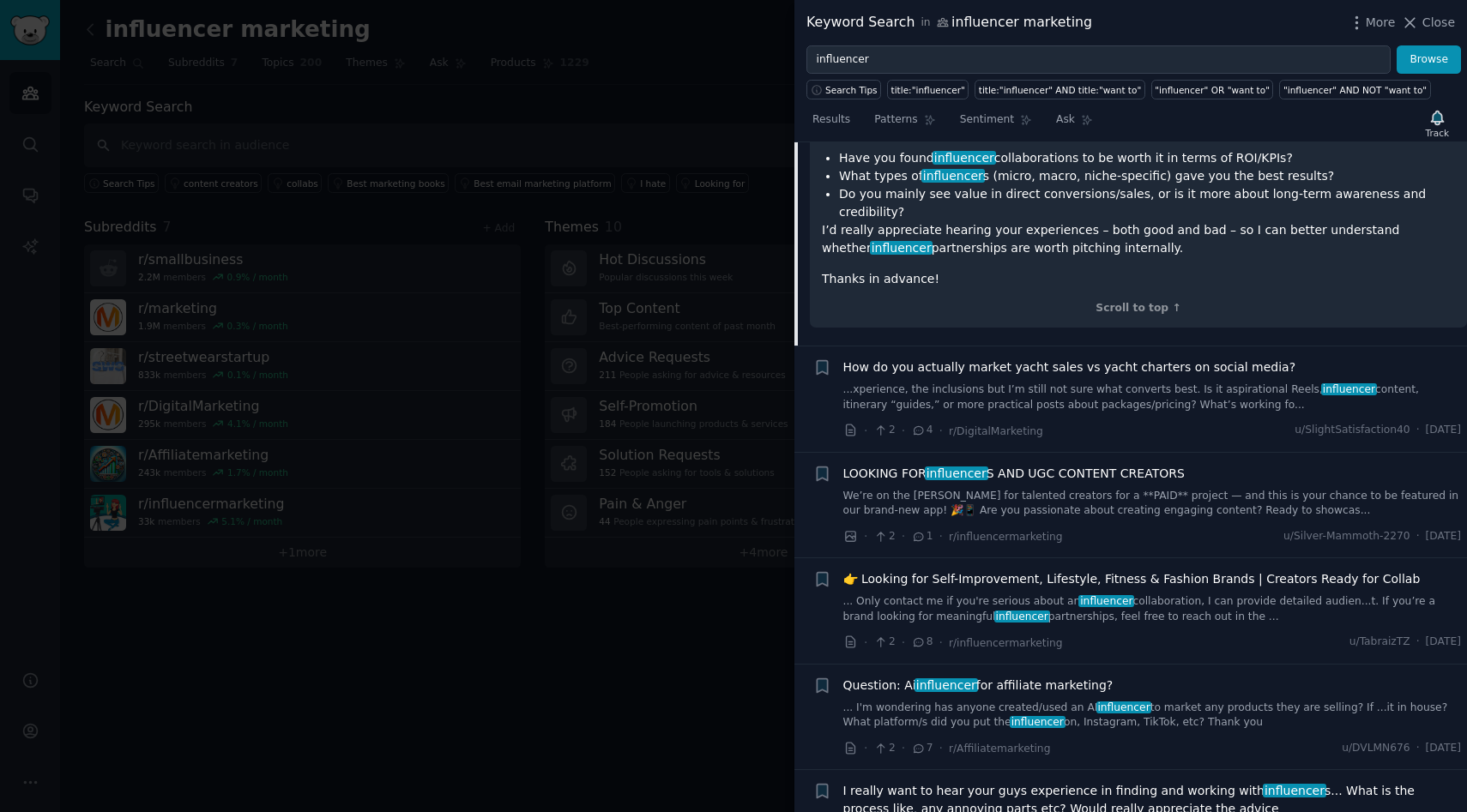
click at [1035, 489] on link "We’re on the [PERSON_NAME] for talented creators for a **PAID** project — and t…" at bounding box center [1153, 504] width 618 height 30
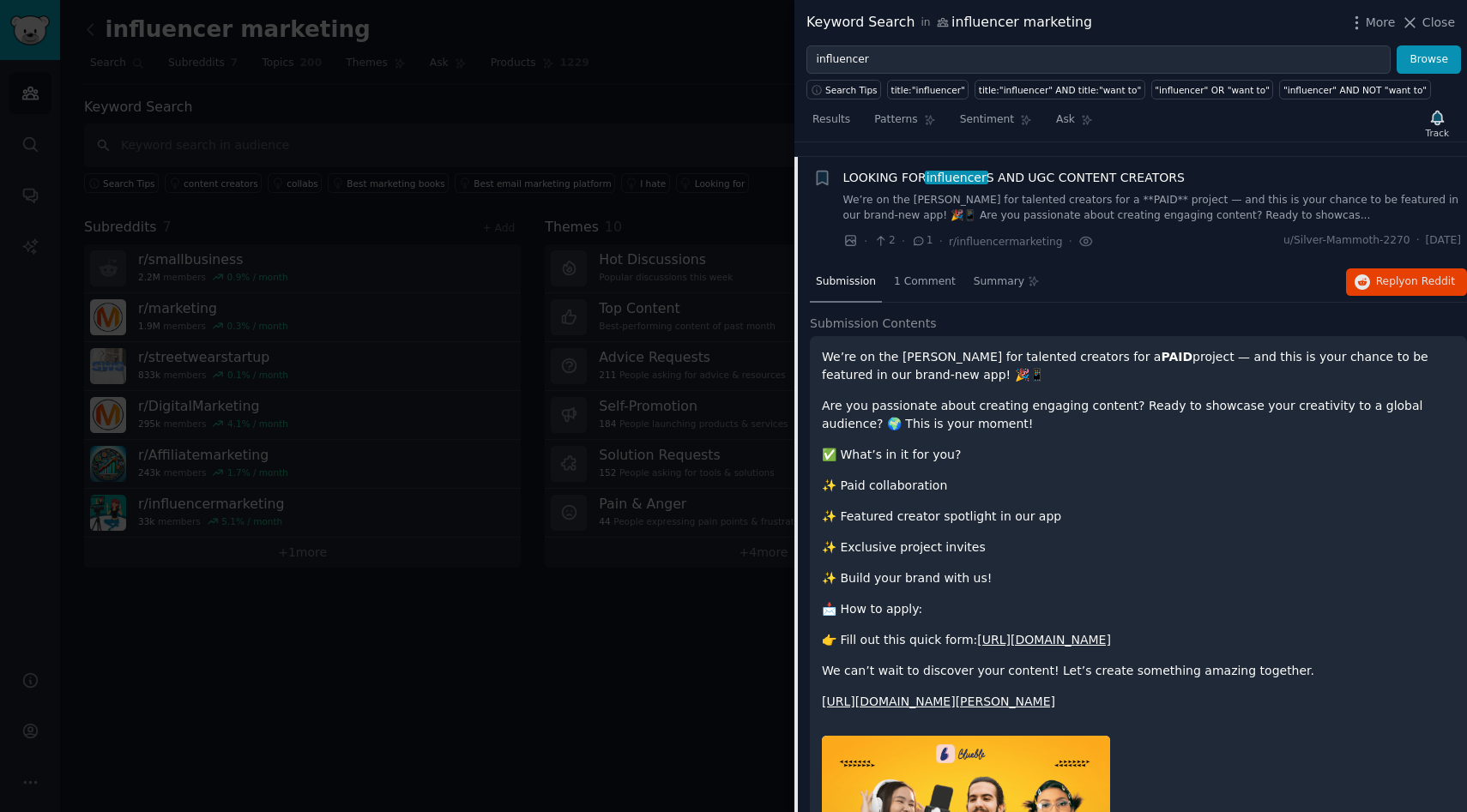
scroll to position [3484, 0]
click at [1406, 276] on span "on Reddit" at bounding box center [1430, 281] width 50 height 12
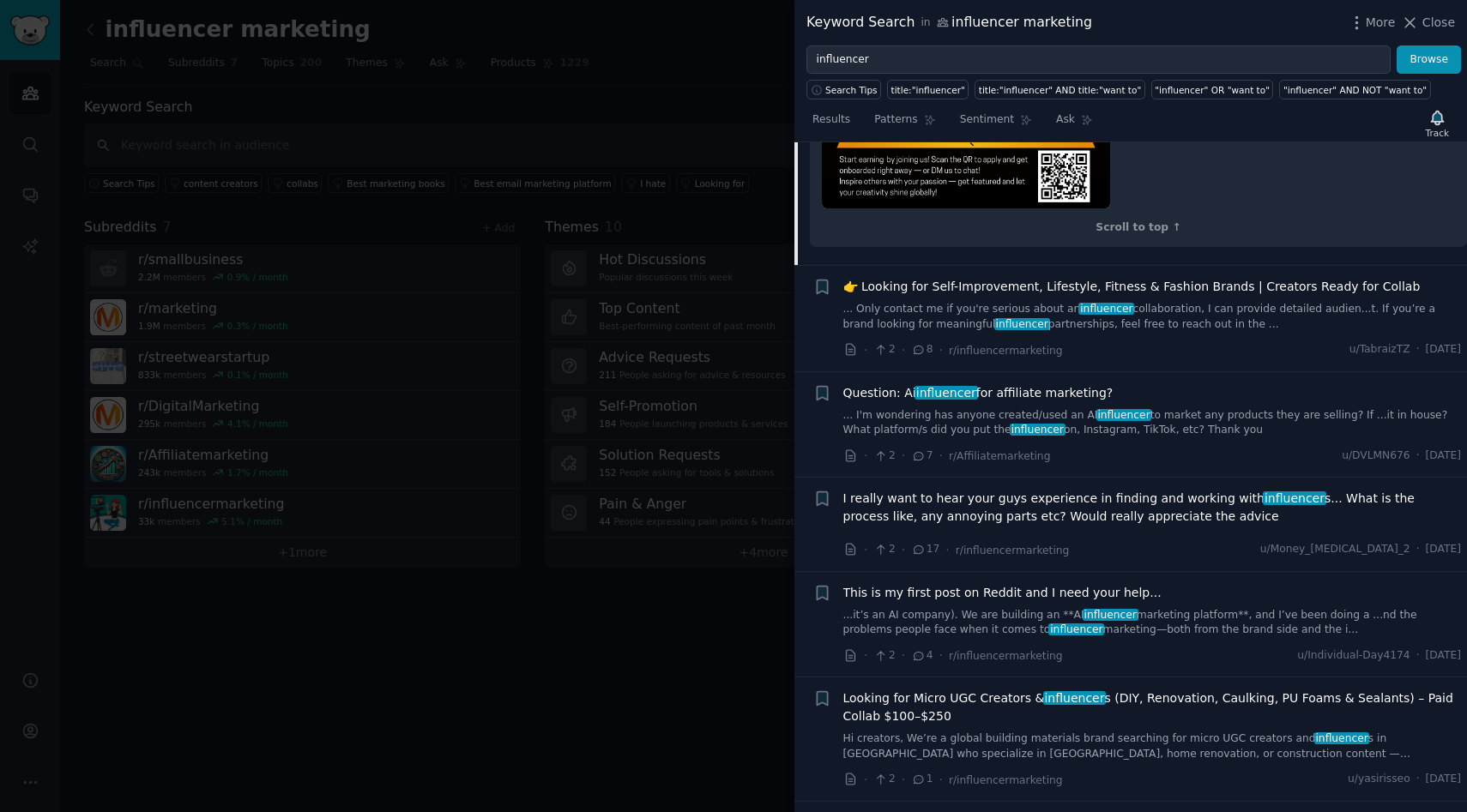
scroll to position [4290, 0]
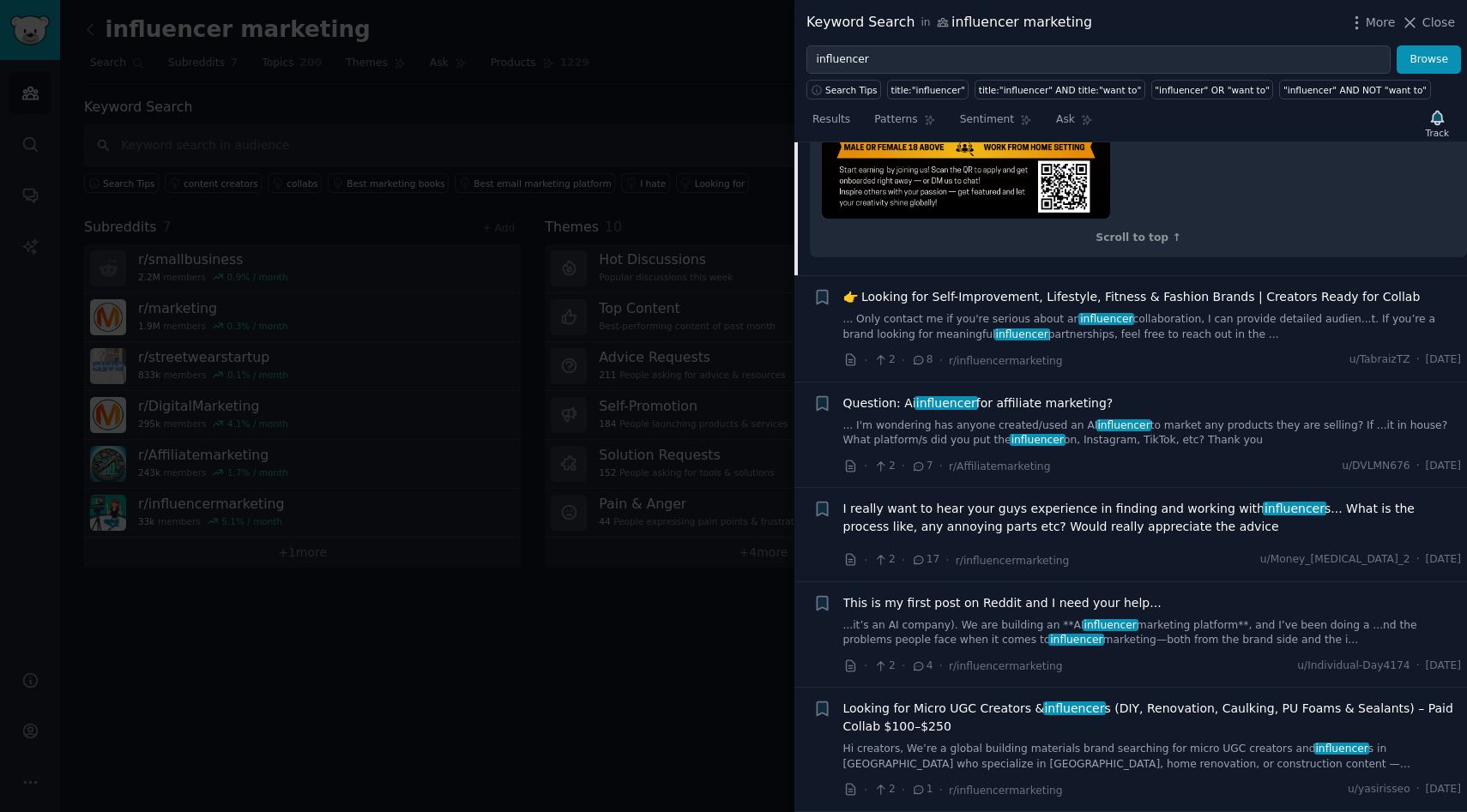
click at [906, 525] on span "I really want to hear your guys experience in finding and working with influenc…" at bounding box center [1153, 518] width 618 height 36
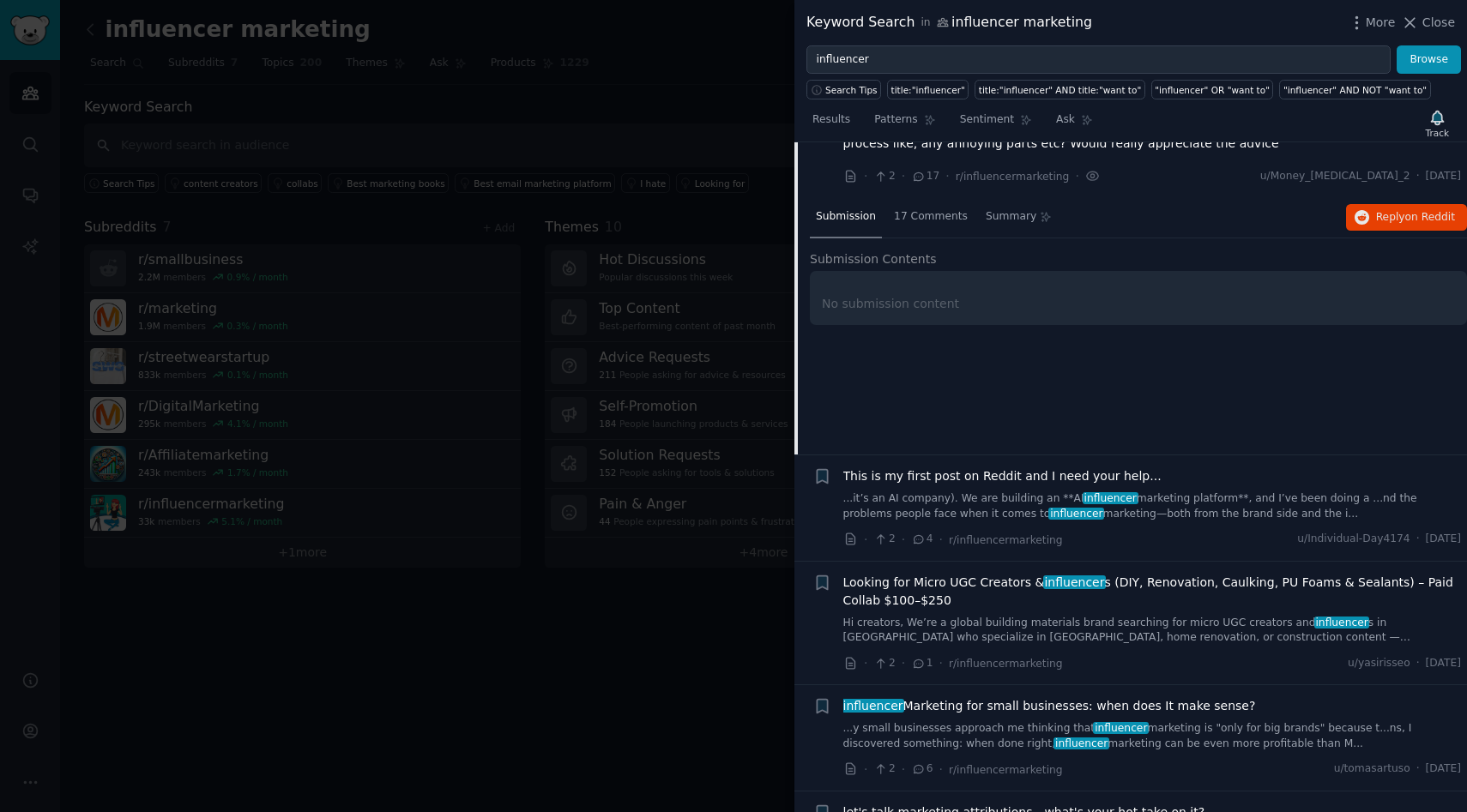
scroll to position [3802, 0]
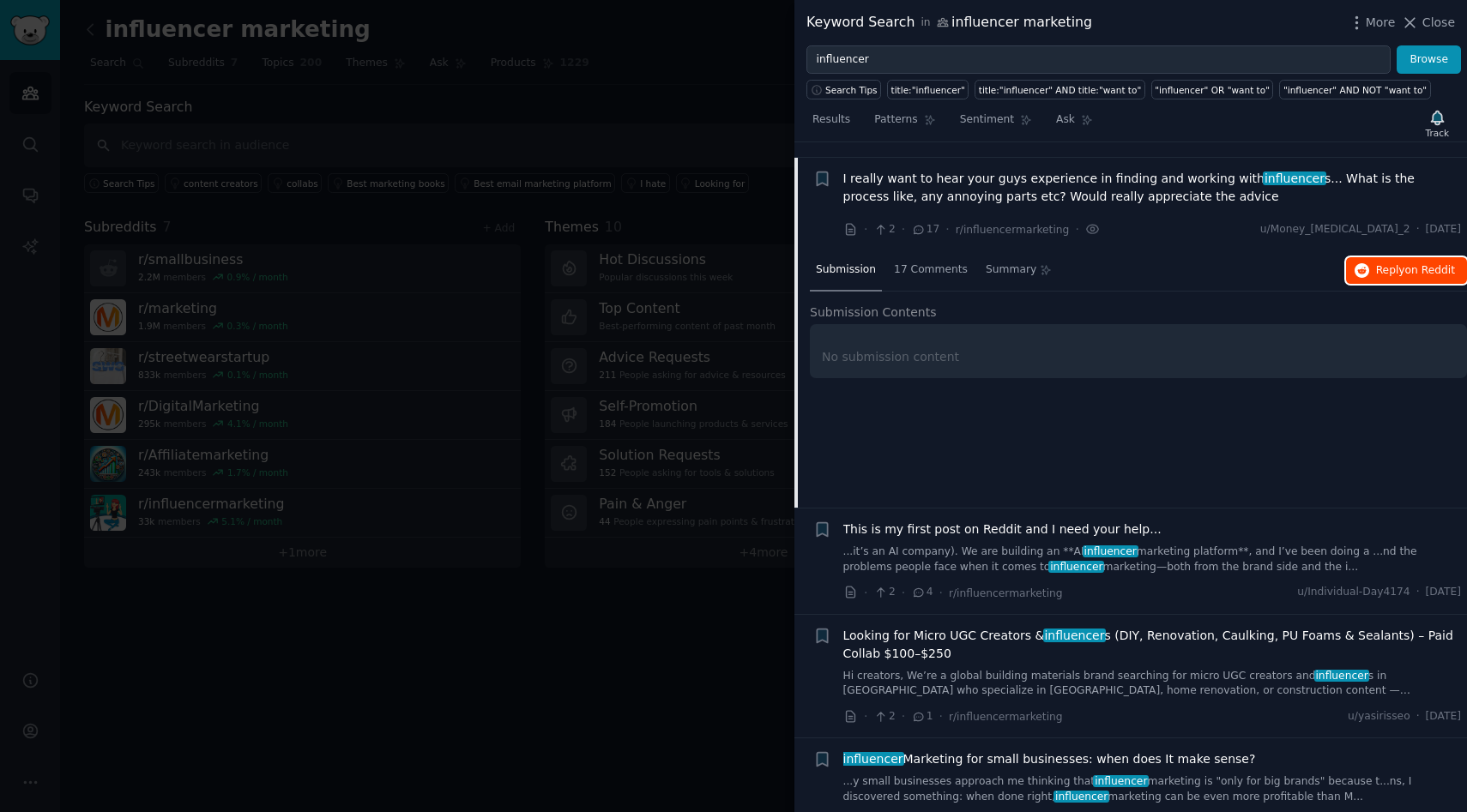
click at [1387, 264] on span "Reply on Reddit" at bounding box center [1415, 271] width 79 height 15
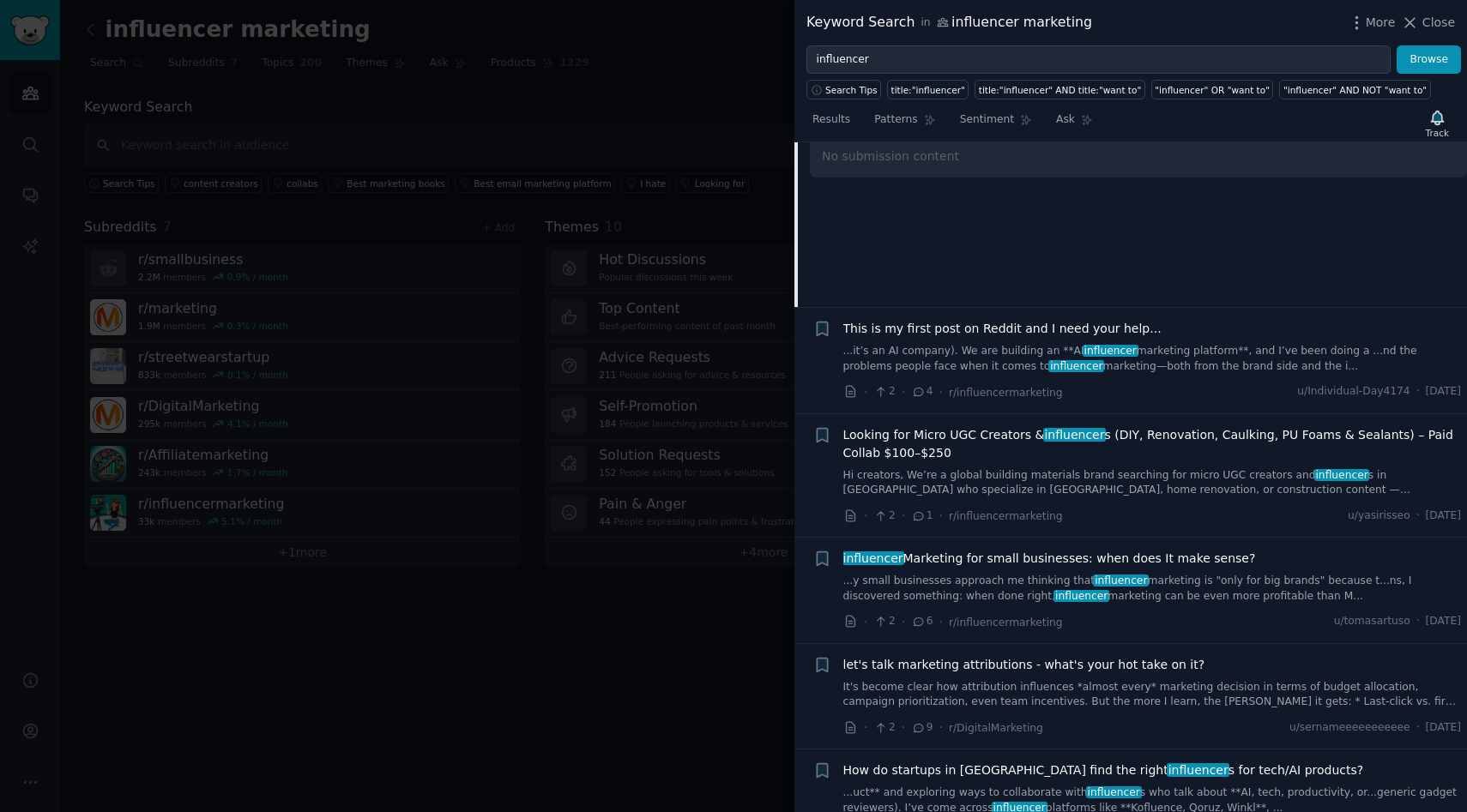
scroll to position [4003, 0]
click at [1065, 467] on link "Hi creators, We’re a global building materials brand searching for micro UGC cr…" at bounding box center [1153, 482] width 618 height 30
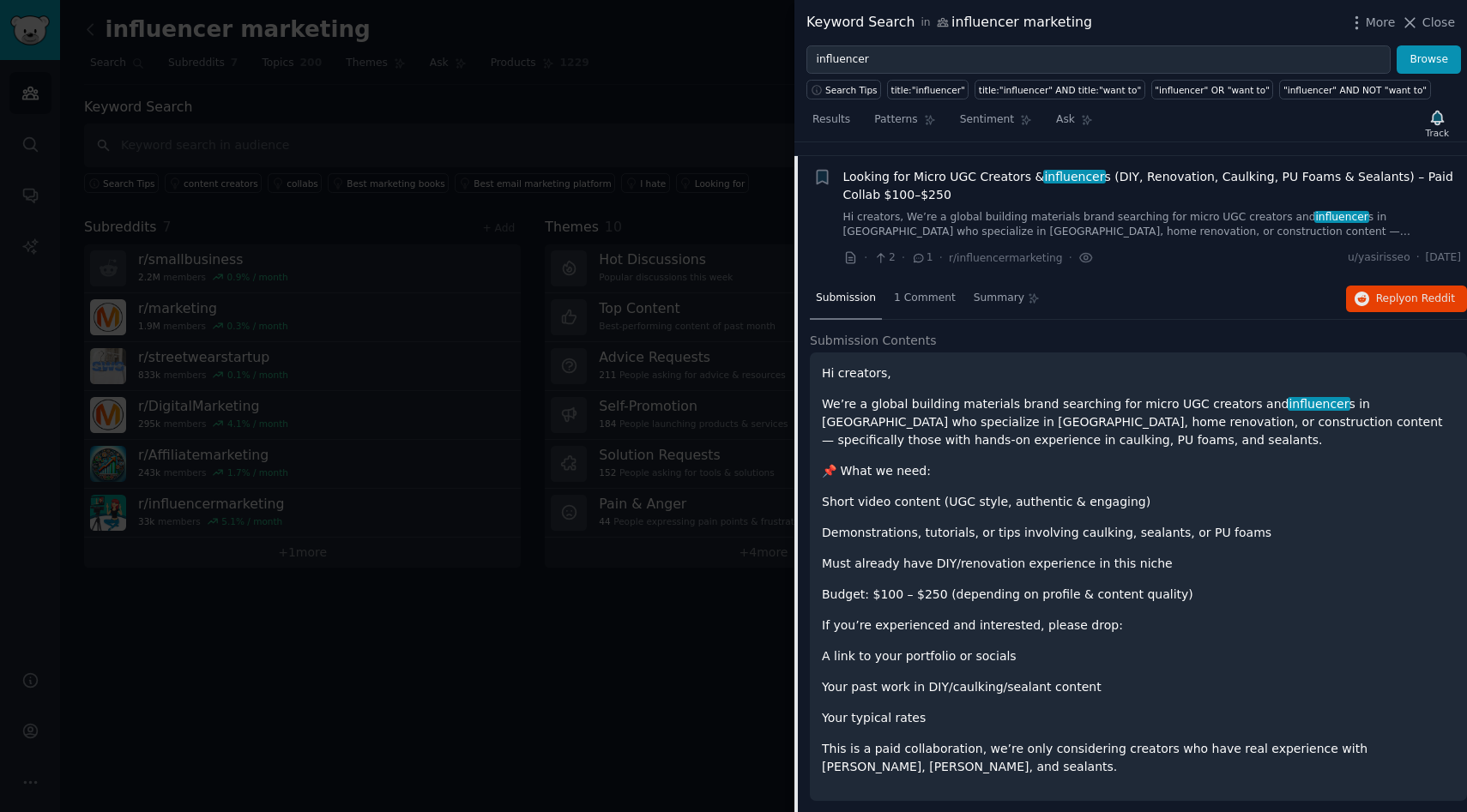
scroll to position [4002, 0]
click at [1380, 293] on span "Reply on Reddit" at bounding box center [1415, 300] width 79 height 15
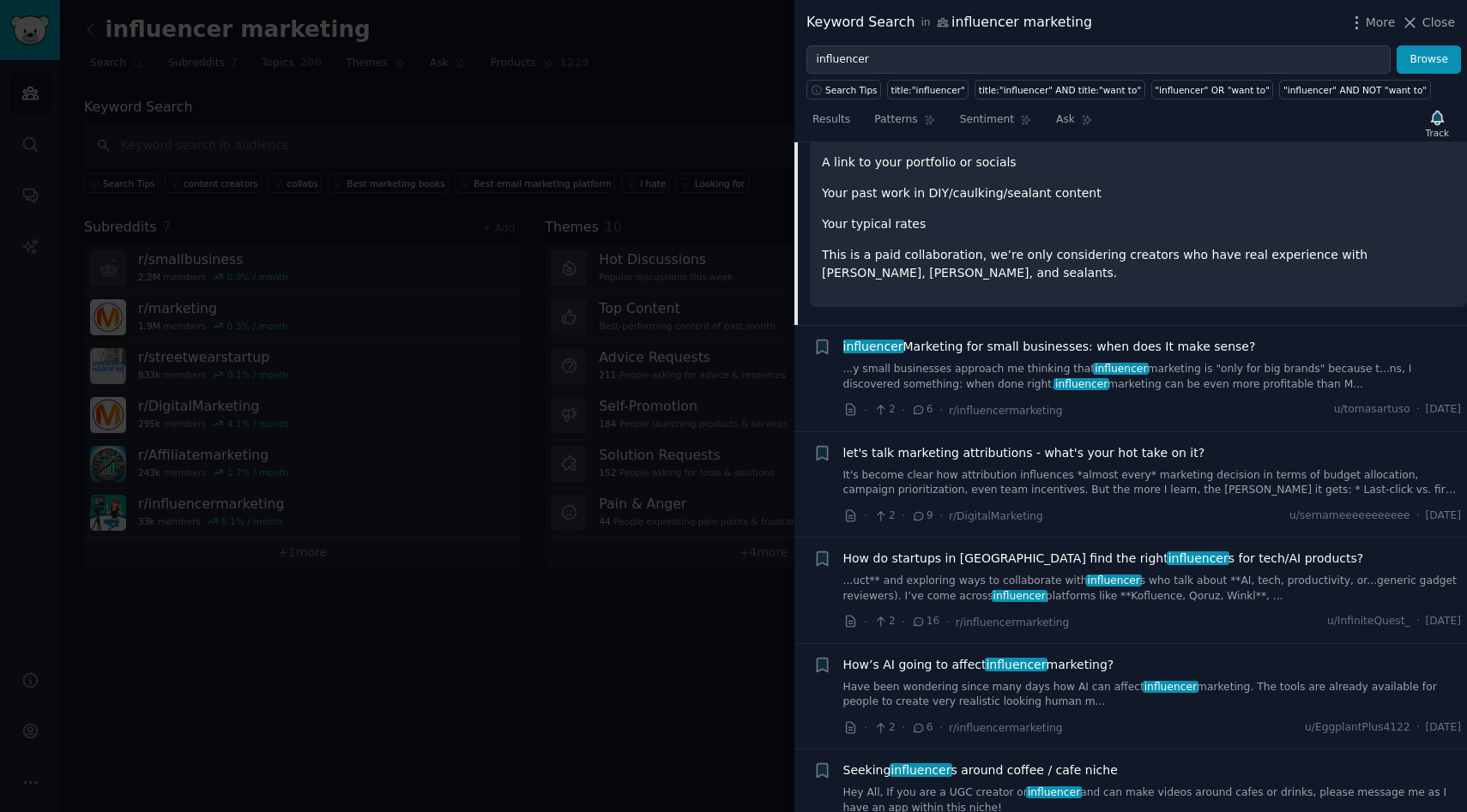
scroll to position [4524, 0]
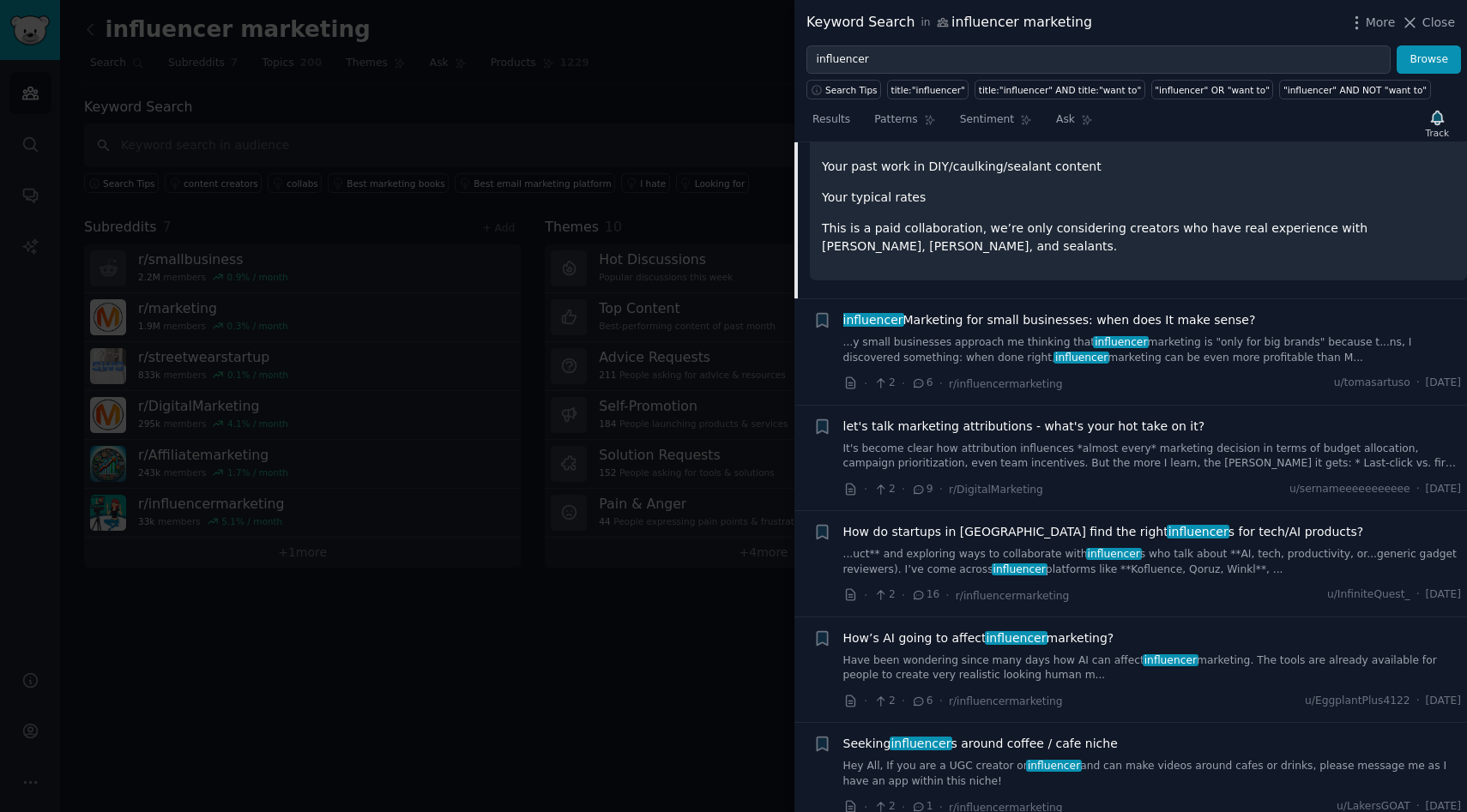
click at [959, 335] on link "...y small businesses approach me thinking that influencer marketing is "only f…" at bounding box center [1153, 350] width 618 height 30
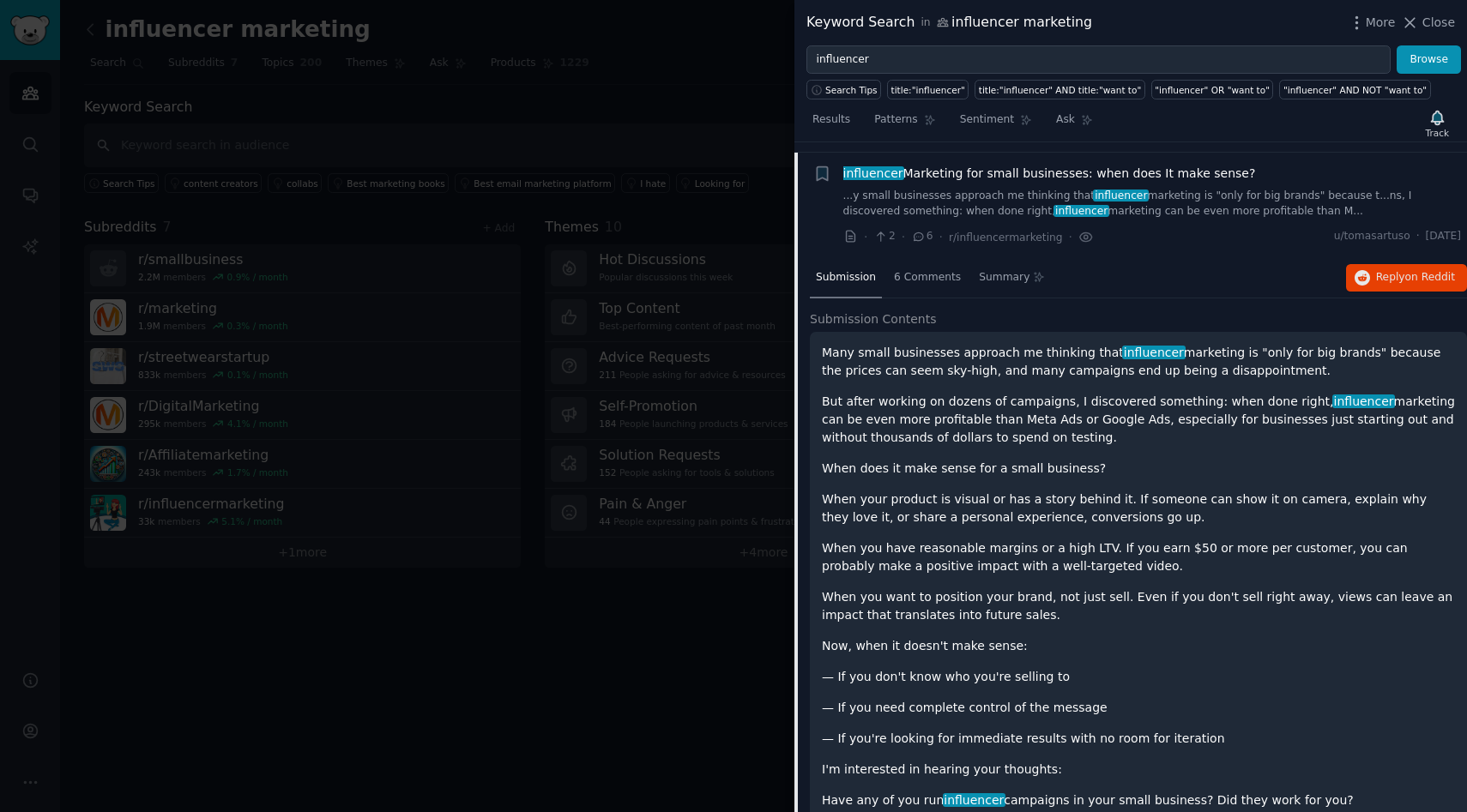
scroll to position [4125, 0]
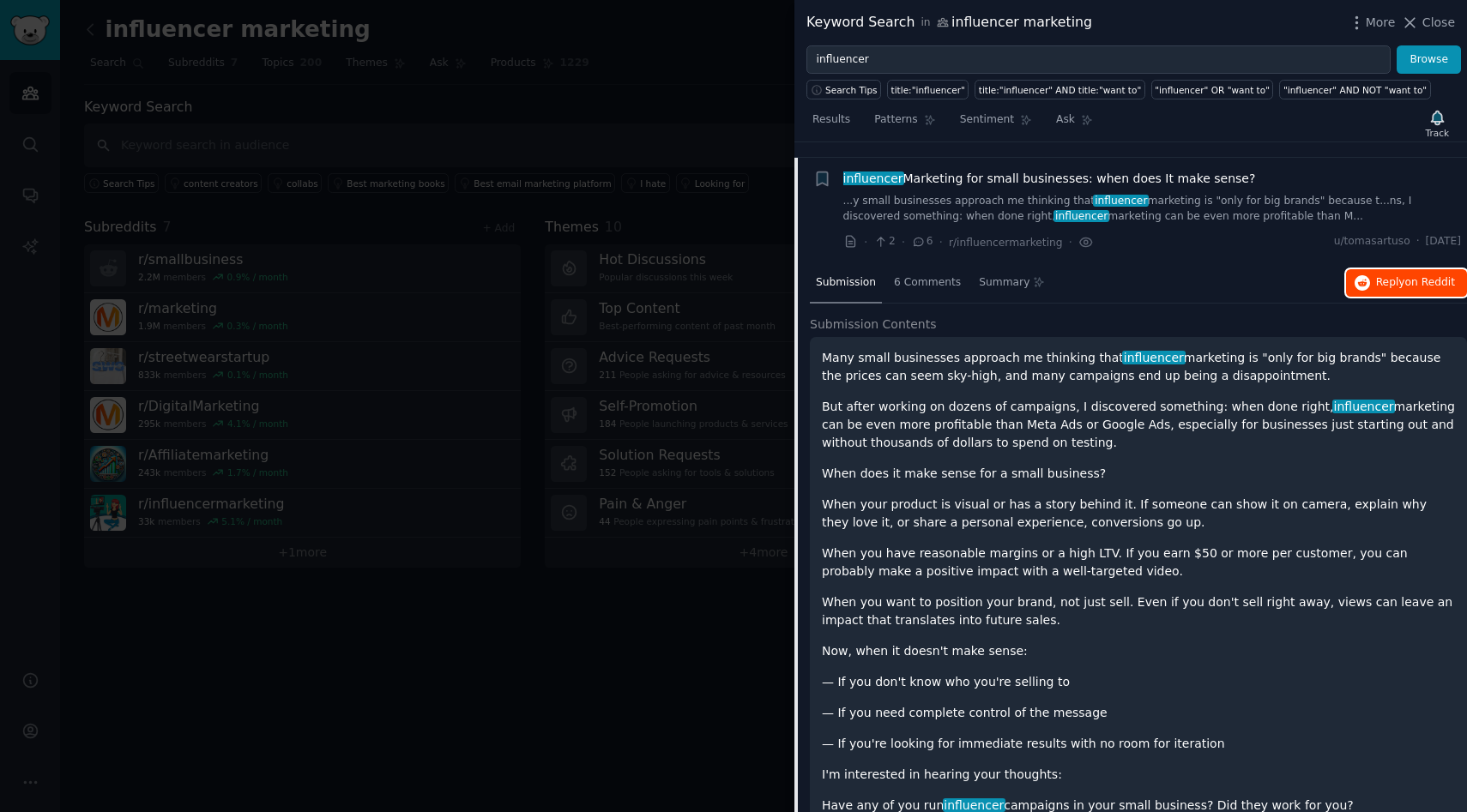
click at [1420, 276] on span "on Reddit" at bounding box center [1430, 281] width 50 height 12
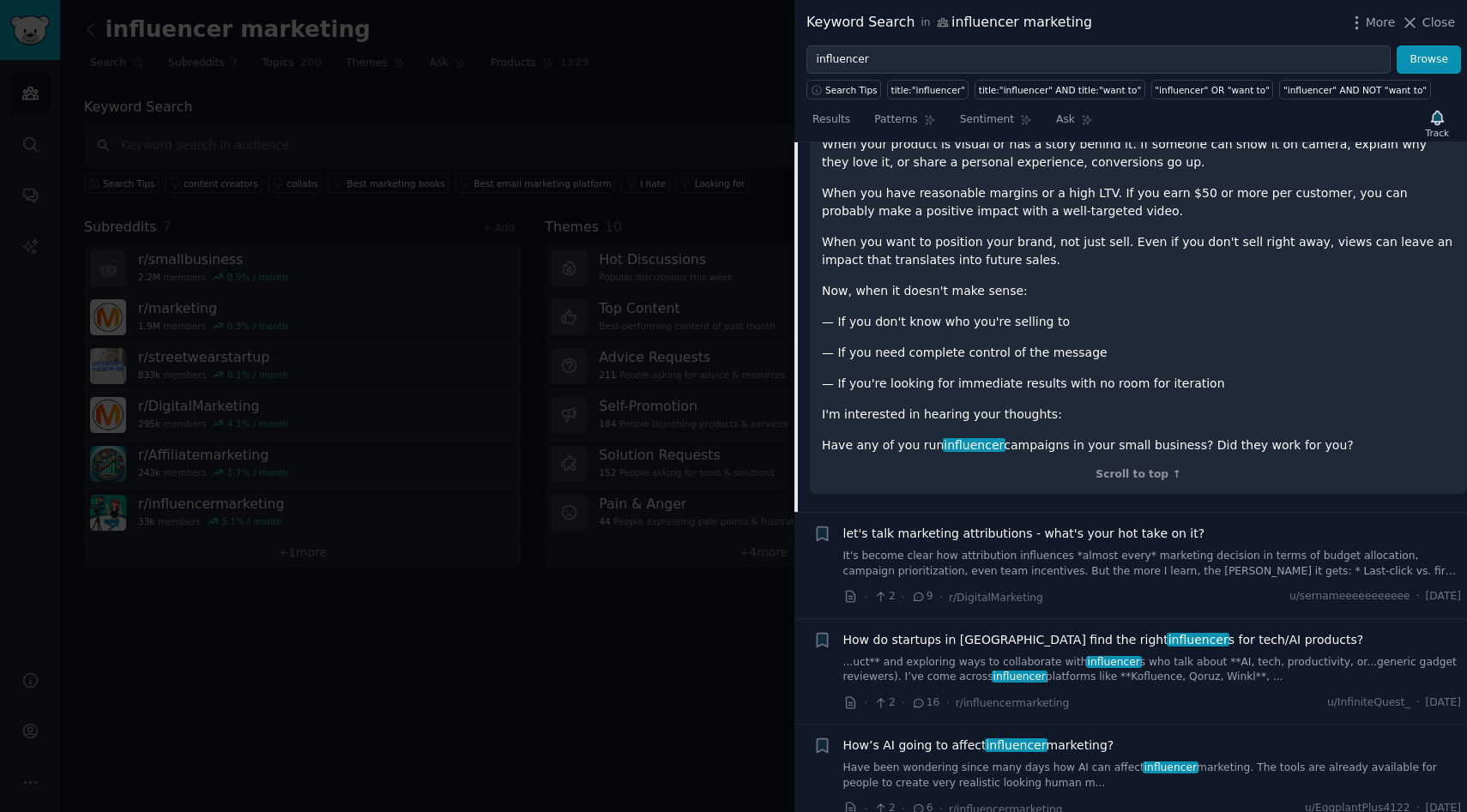
scroll to position [4488, 0]
